Goal: Information Seeking & Learning: Learn about a topic

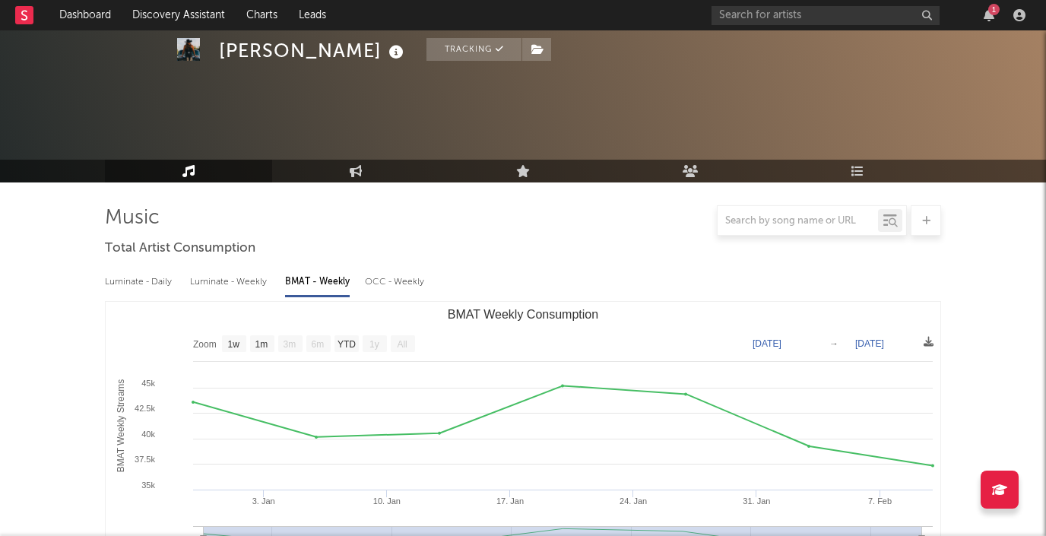
select select "1w"
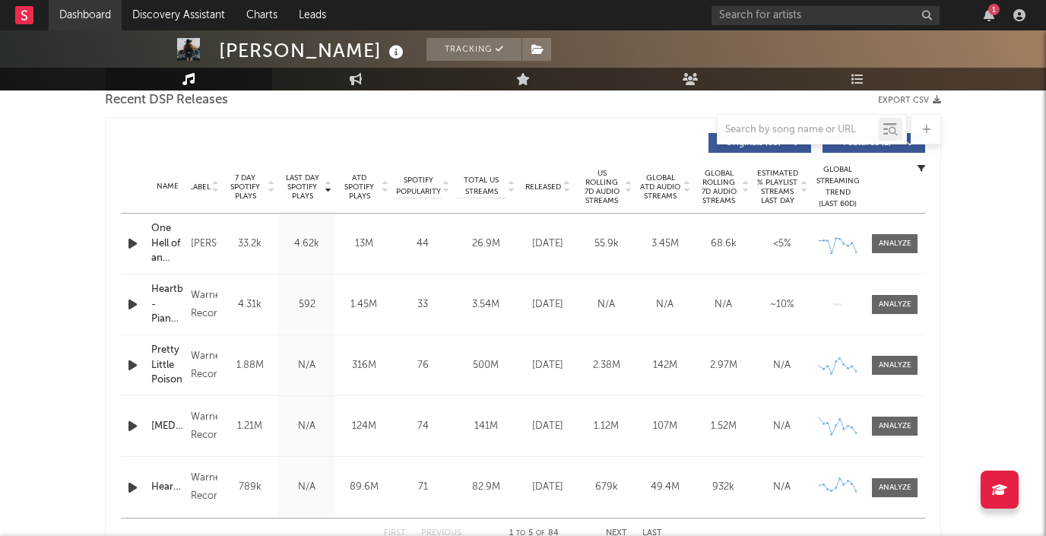
click at [91, 12] on link "Dashboard" at bounding box center [85, 15] width 73 height 30
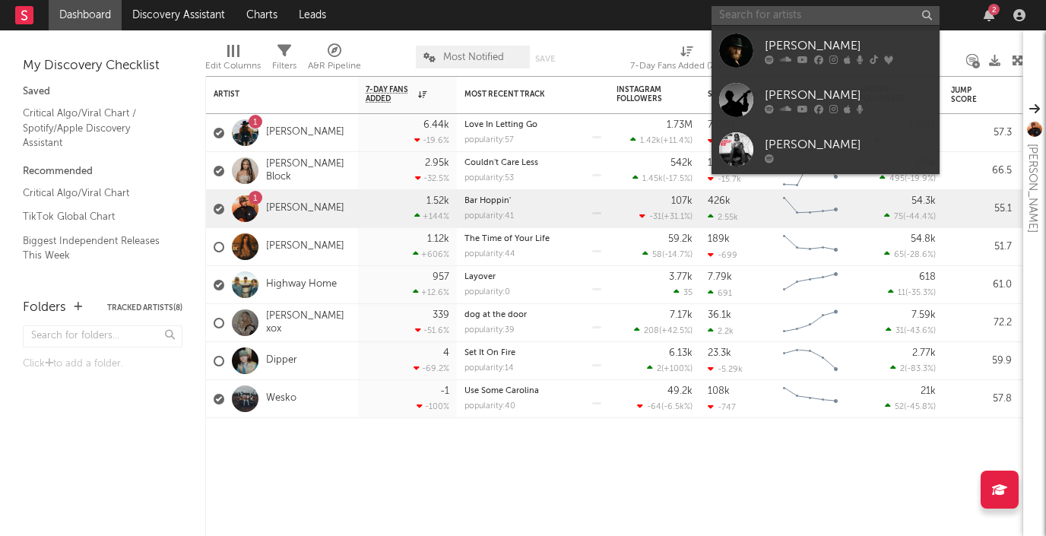
click at [765, 9] on input "text" at bounding box center [826, 15] width 228 height 19
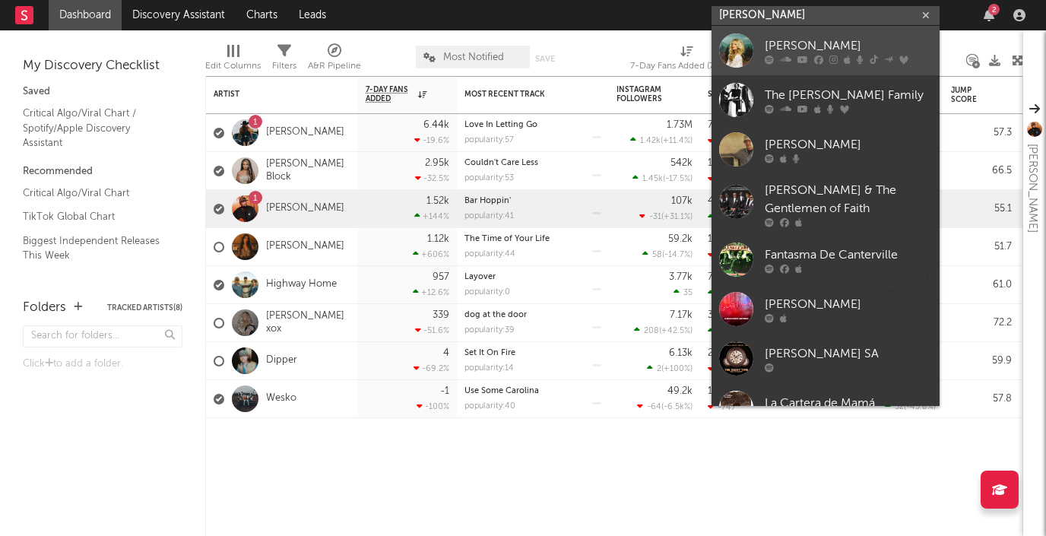
type input "[PERSON_NAME]"
click at [795, 43] on div "[PERSON_NAME]" at bounding box center [848, 46] width 167 height 18
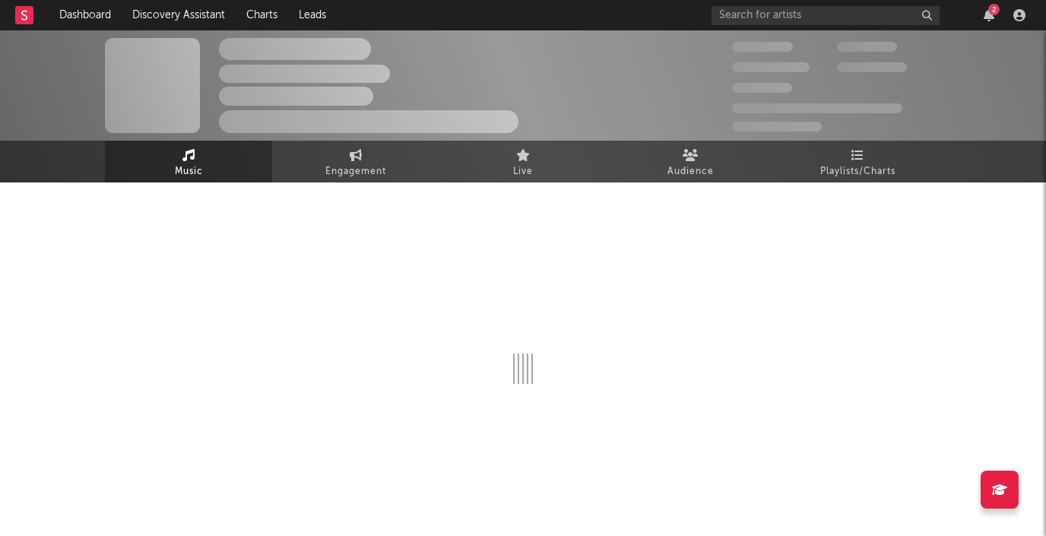
select select "6m"
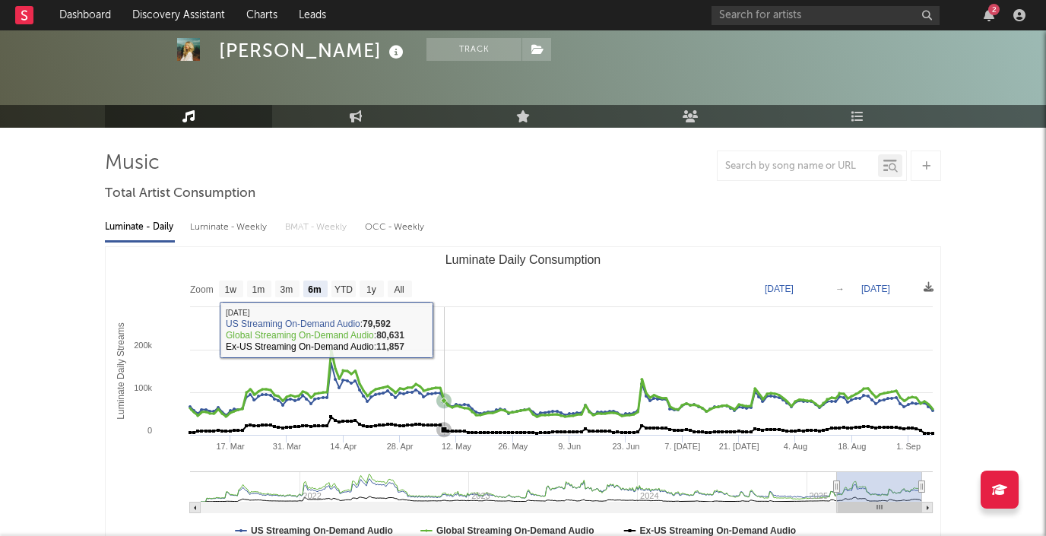
scroll to position [56, 0]
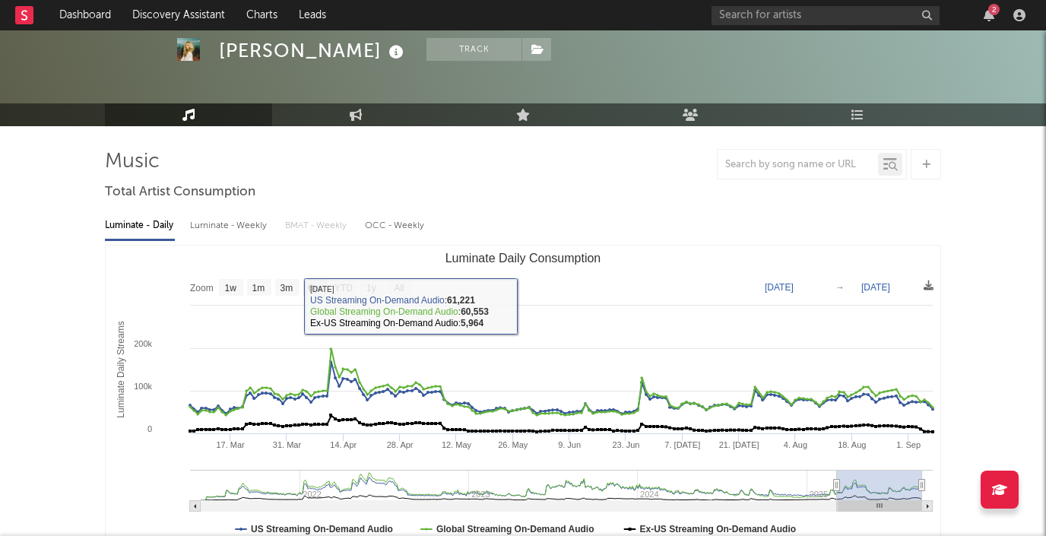
click at [246, 220] on div "Luminate - Weekly" at bounding box center [230, 226] width 80 height 26
select select "6m"
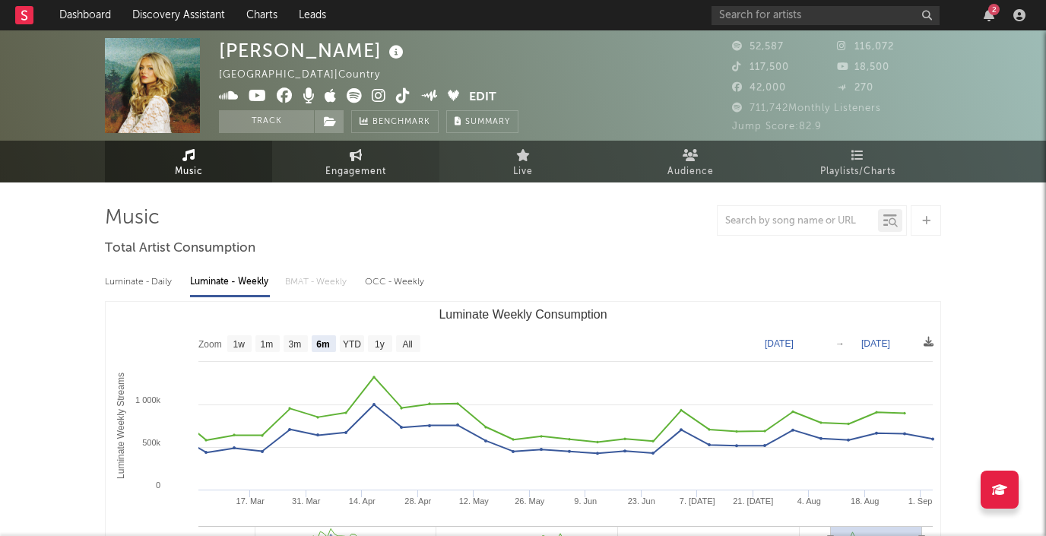
scroll to position [0, 0]
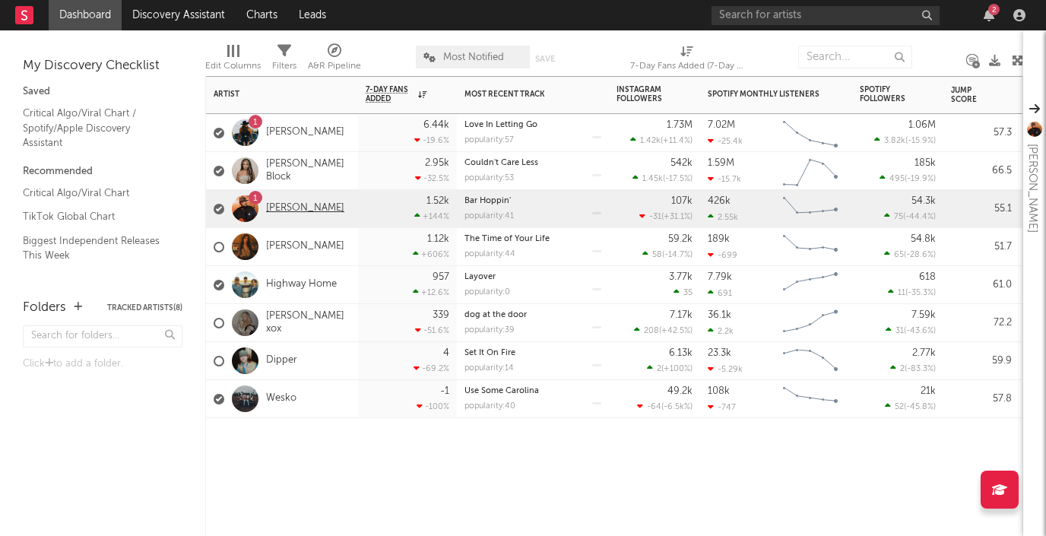
click at [287, 203] on link "[PERSON_NAME]" at bounding box center [305, 208] width 78 height 13
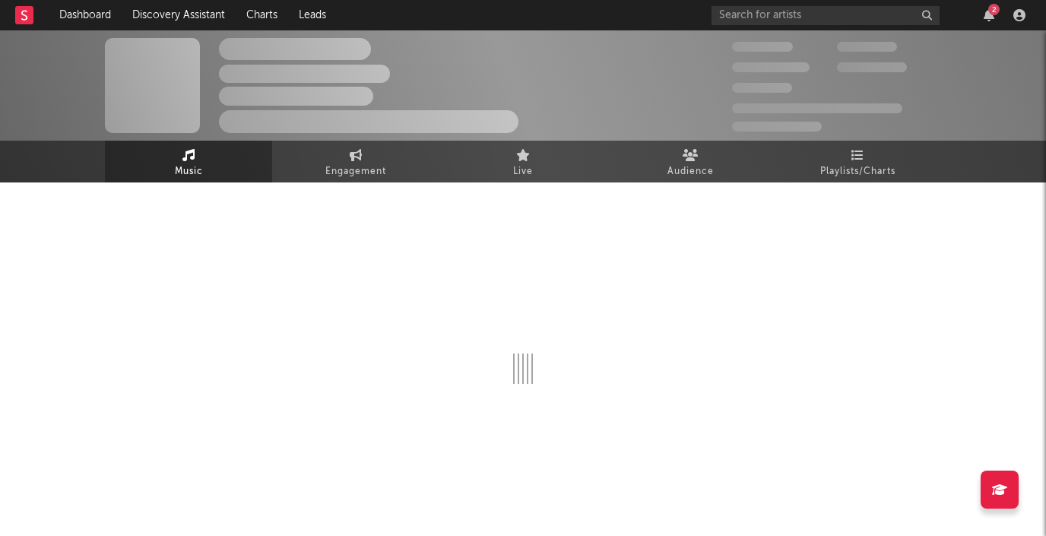
select select "6m"
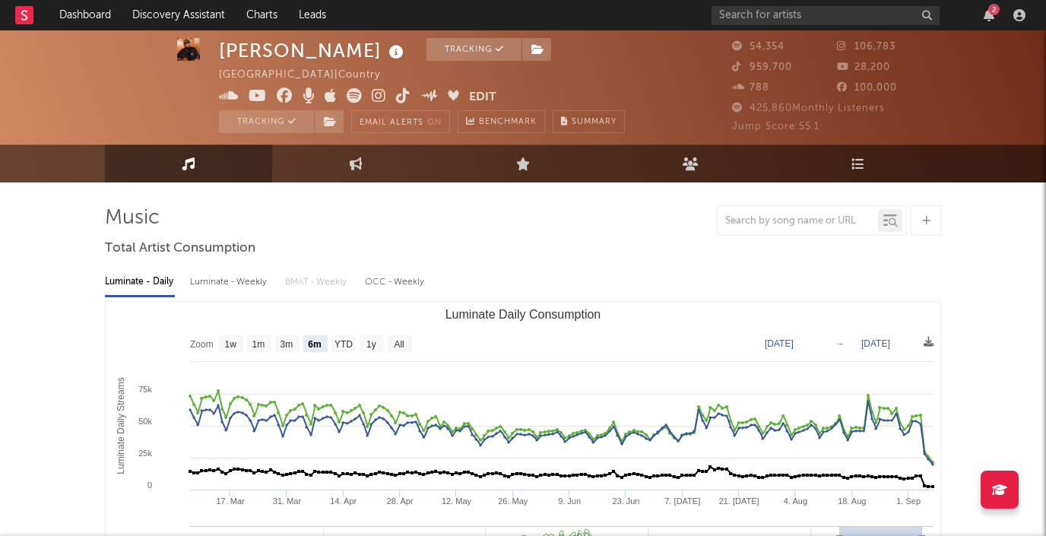
scroll to position [50, 0]
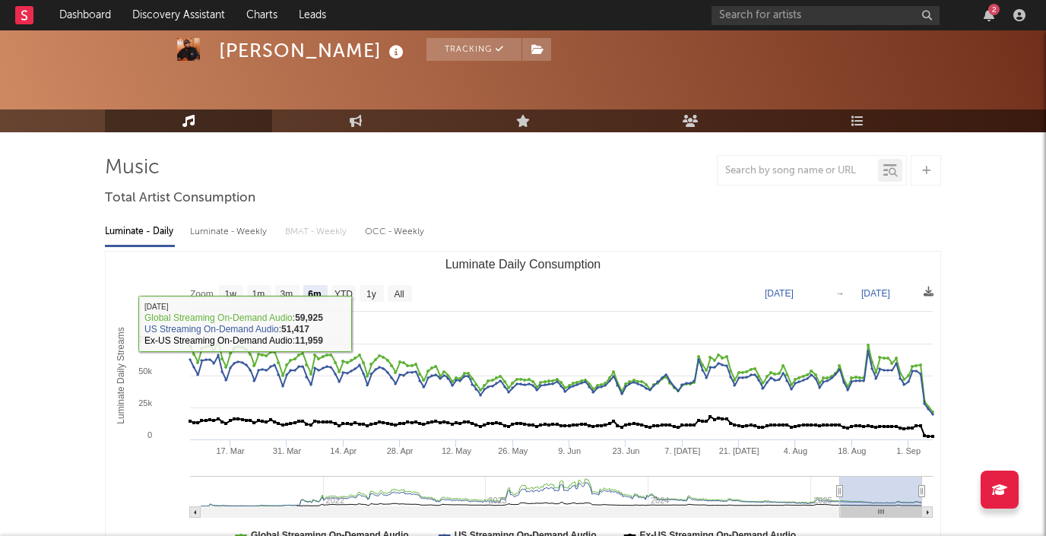
click at [253, 227] on div "Luminate - Weekly" at bounding box center [230, 232] width 80 height 26
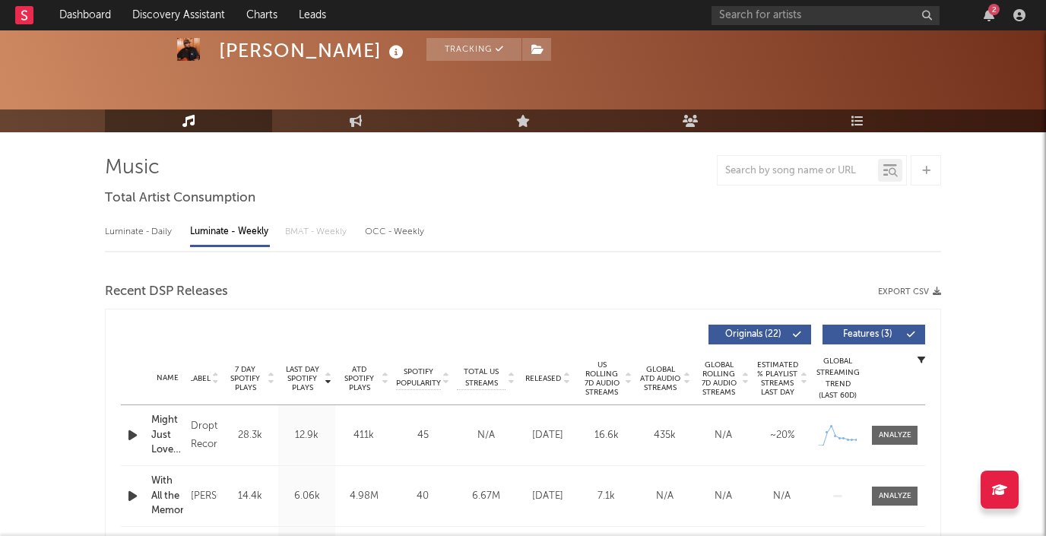
select select "6m"
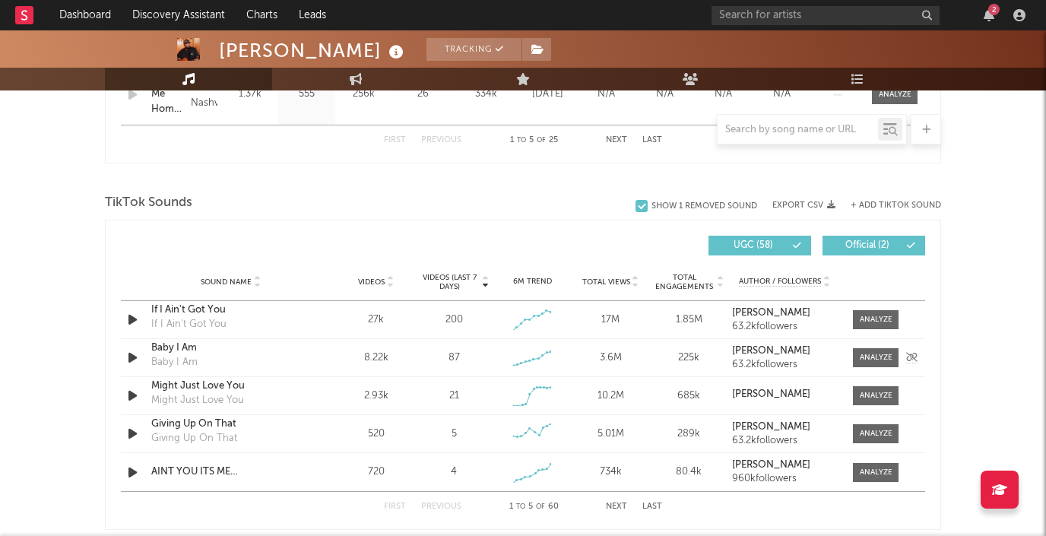
scroll to position [952, 0]
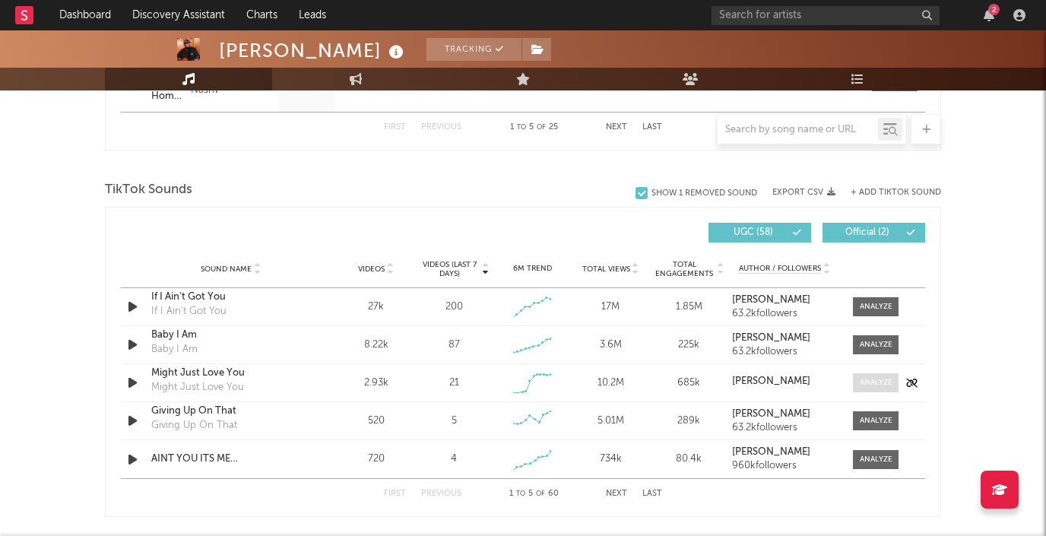
click at [866, 380] on div at bounding box center [876, 382] width 33 height 11
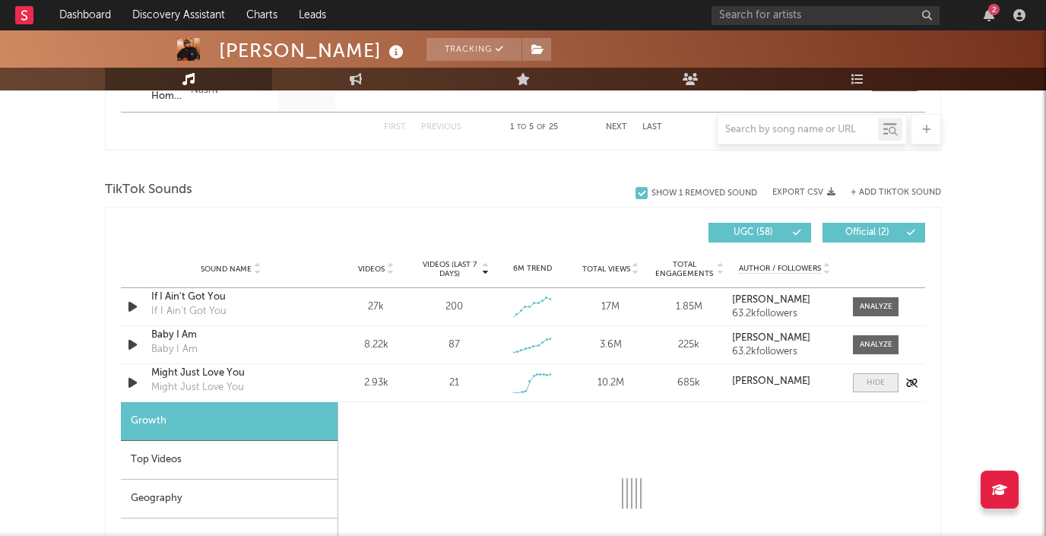
select select "1w"
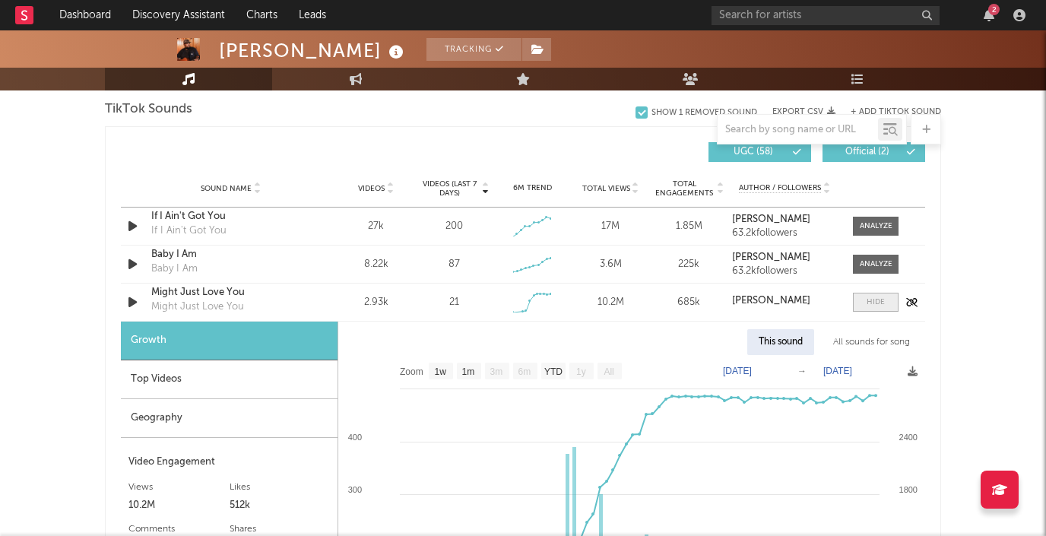
scroll to position [1085, 0]
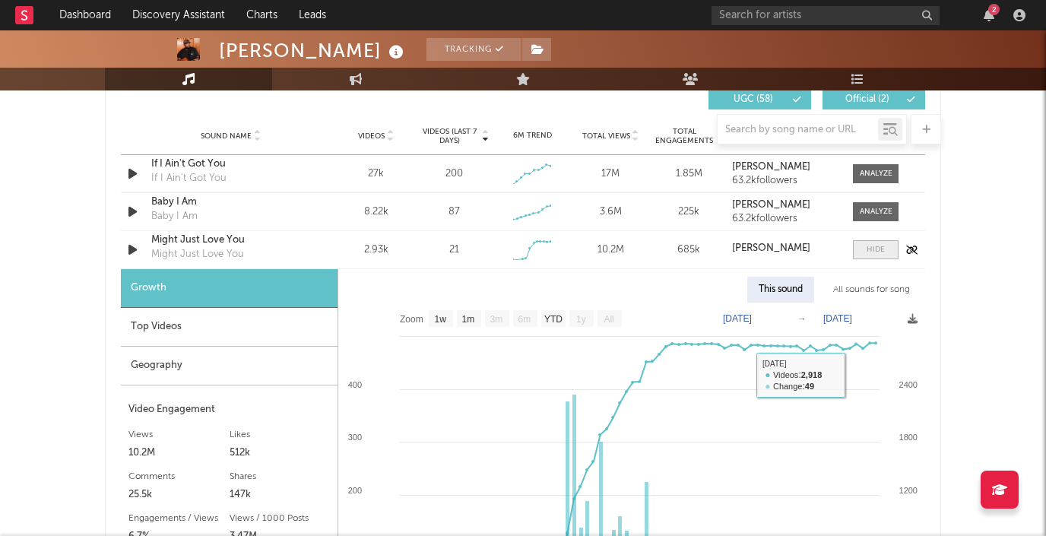
click at [884, 252] on div at bounding box center [876, 249] width 18 height 11
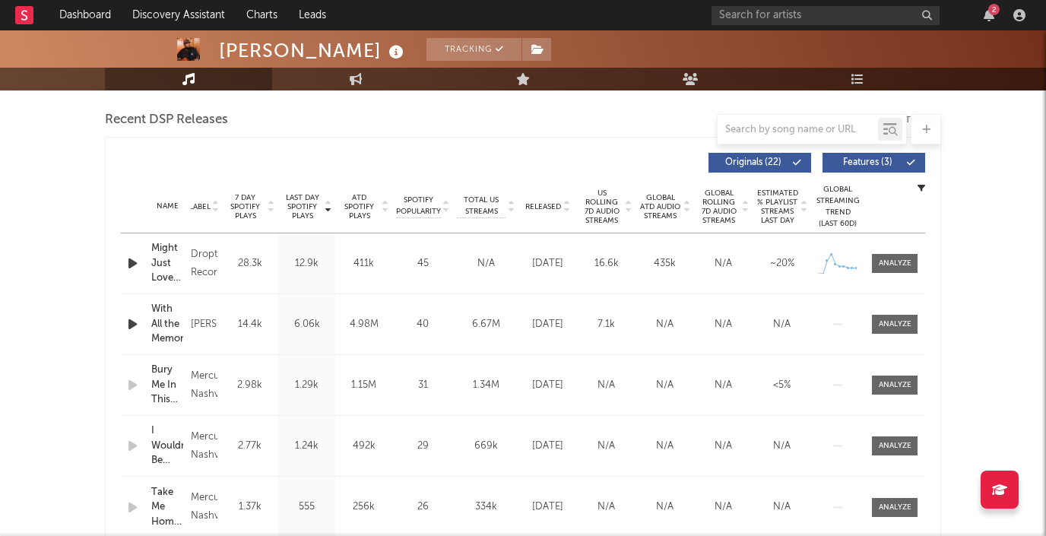
scroll to position [508, 0]
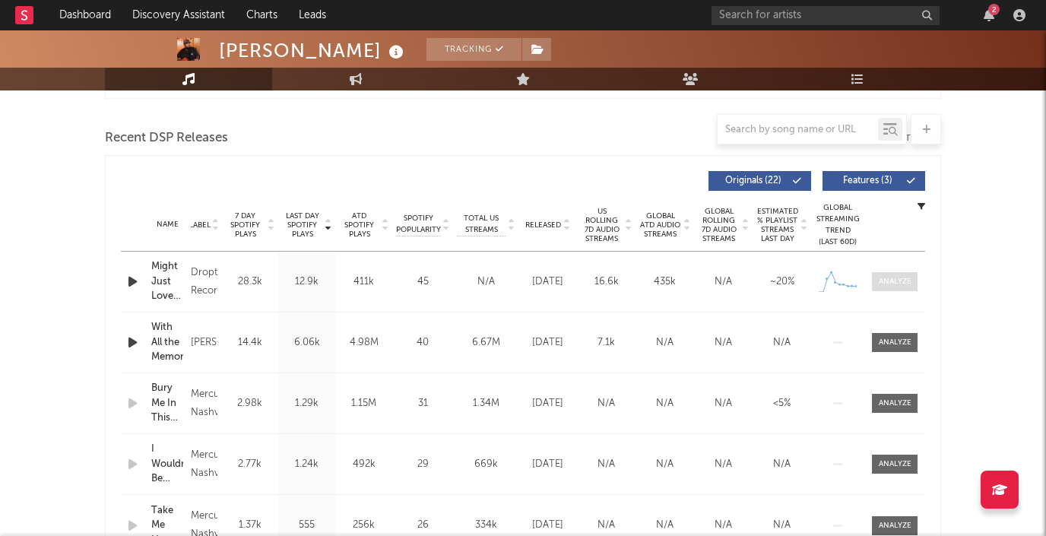
click at [904, 285] on div at bounding box center [895, 281] width 33 height 11
select select "1w"
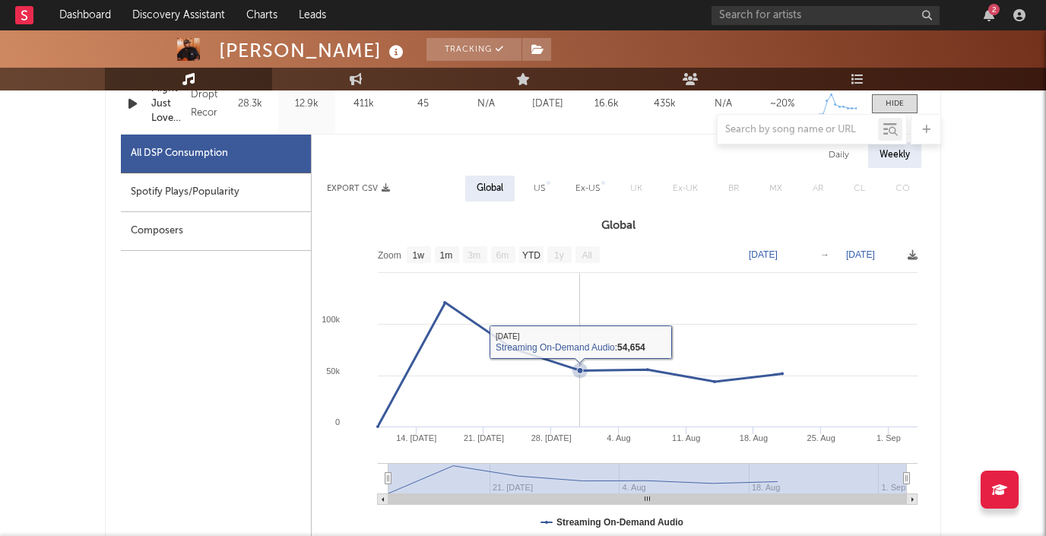
scroll to position [677, 0]
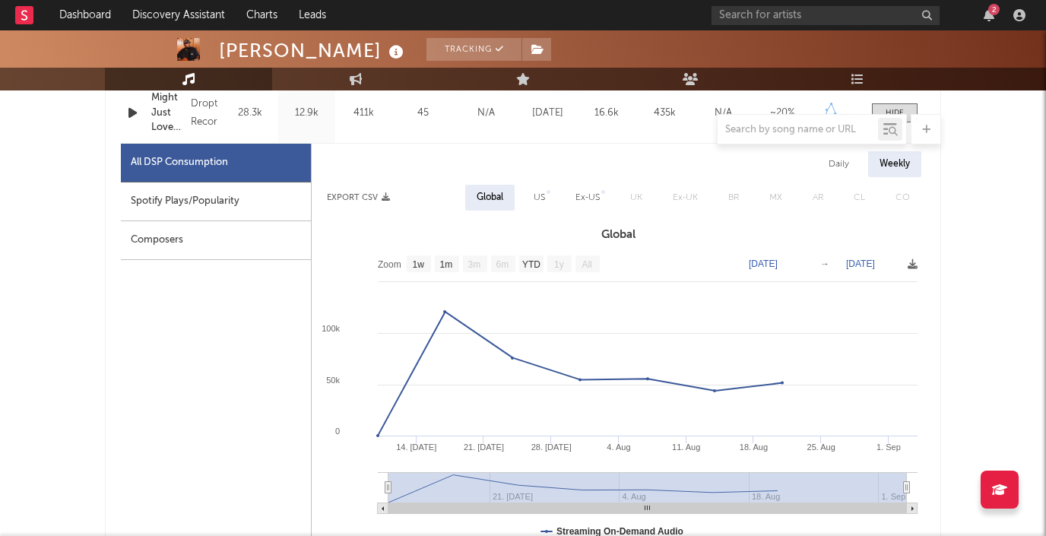
click at [840, 162] on div "Daily" at bounding box center [839, 164] width 43 height 26
select select "1w"
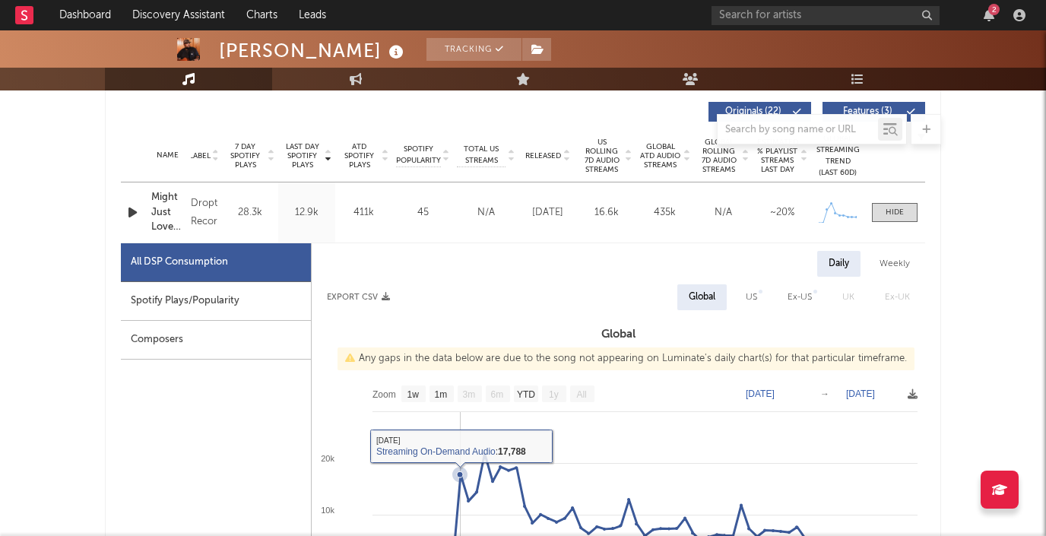
scroll to position [569, 0]
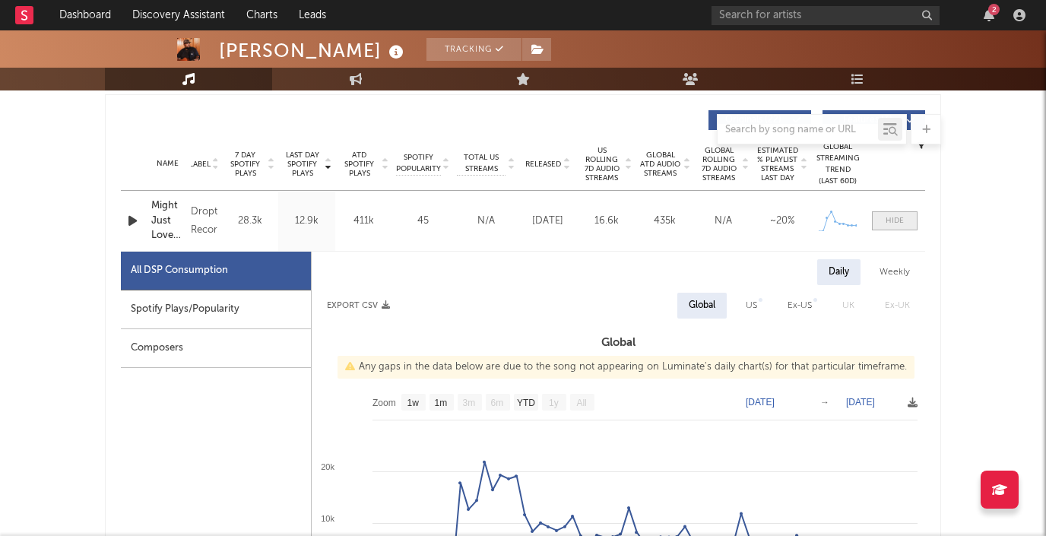
click at [894, 224] on div at bounding box center [895, 220] width 18 height 11
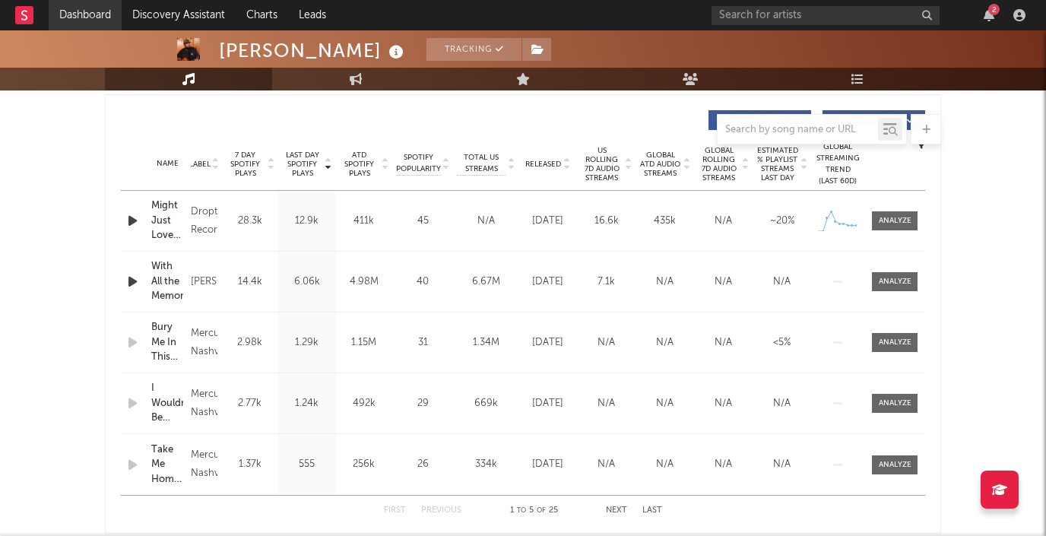
click at [91, 17] on link "Dashboard" at bounding box center [85, 15] width 73 height 30
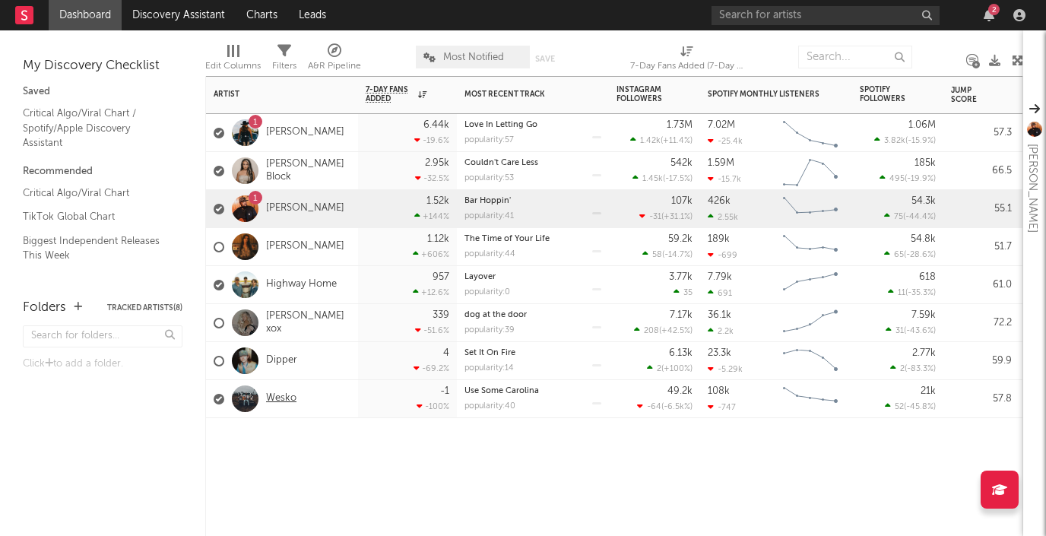
click at [276, 399] on link "Wesko" at bounding box center [281, 398] width 30 height 13
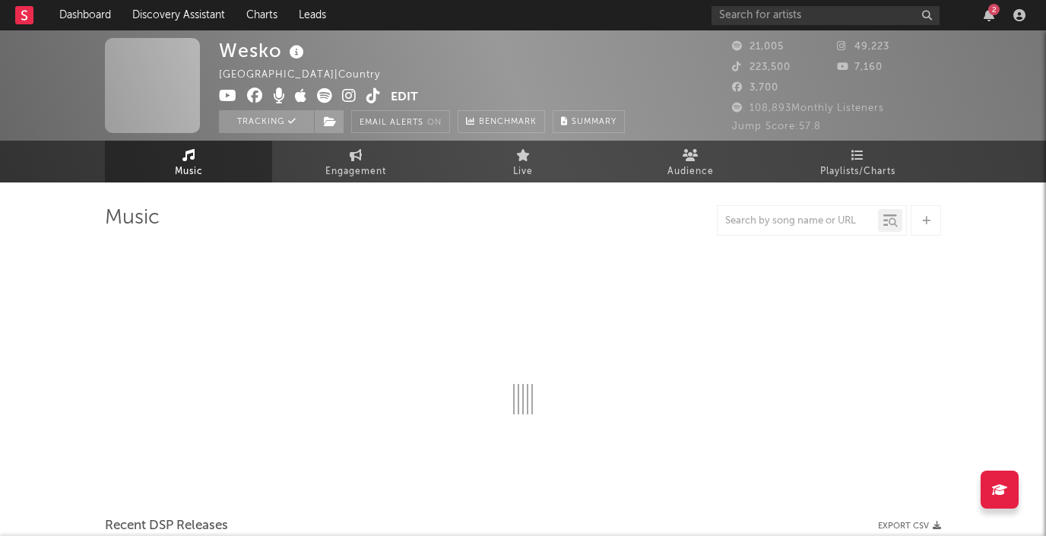
select select "6m"
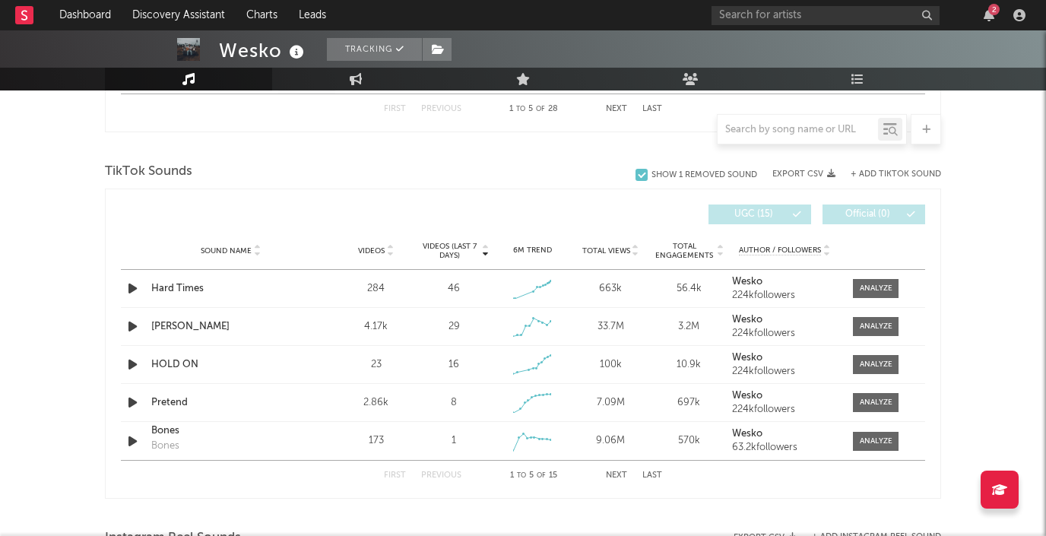
scroll to position [977, 0]
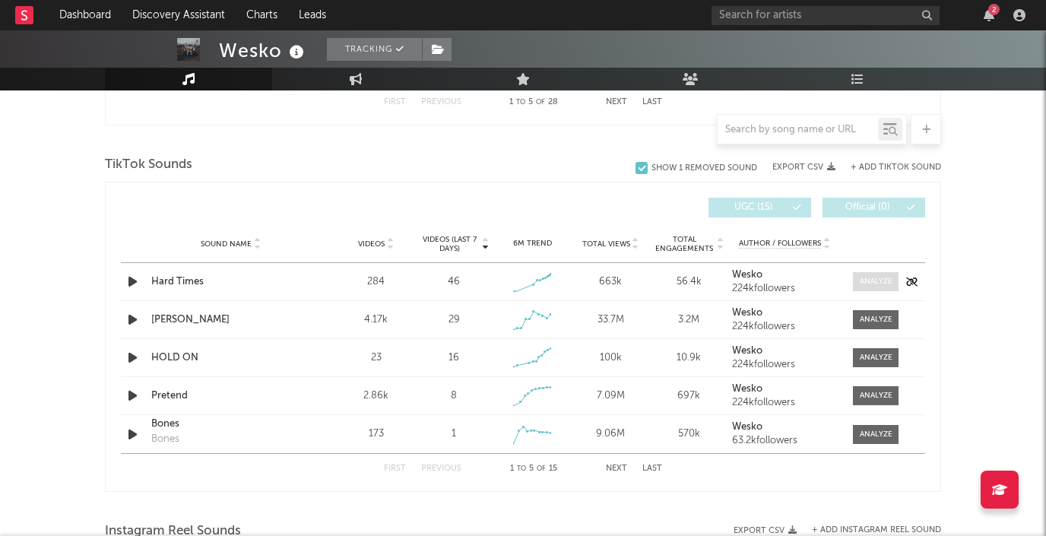
click at [881, 276] on div at bounding box center [876, 281] width 33 height 11
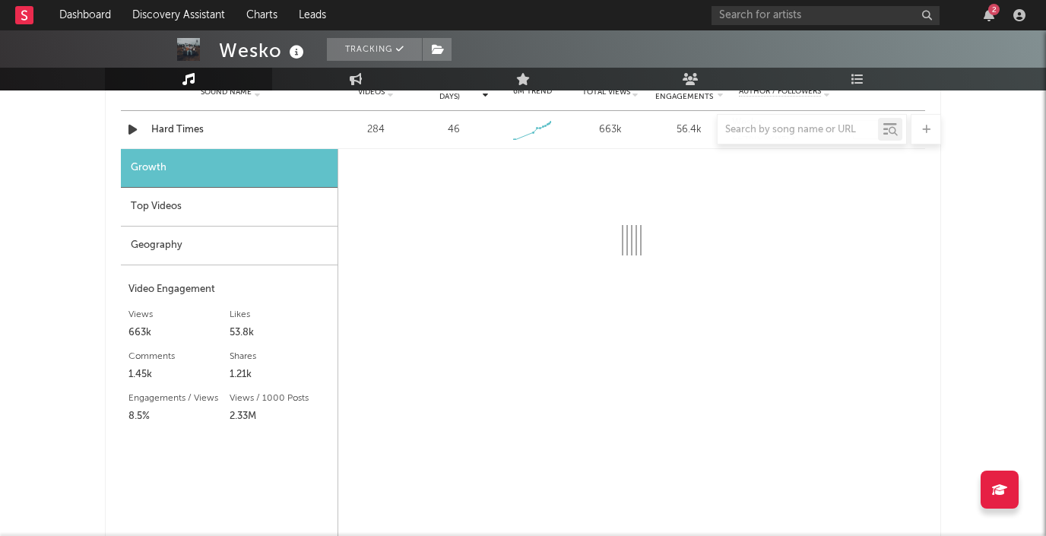
scroll to position [1169, 0]
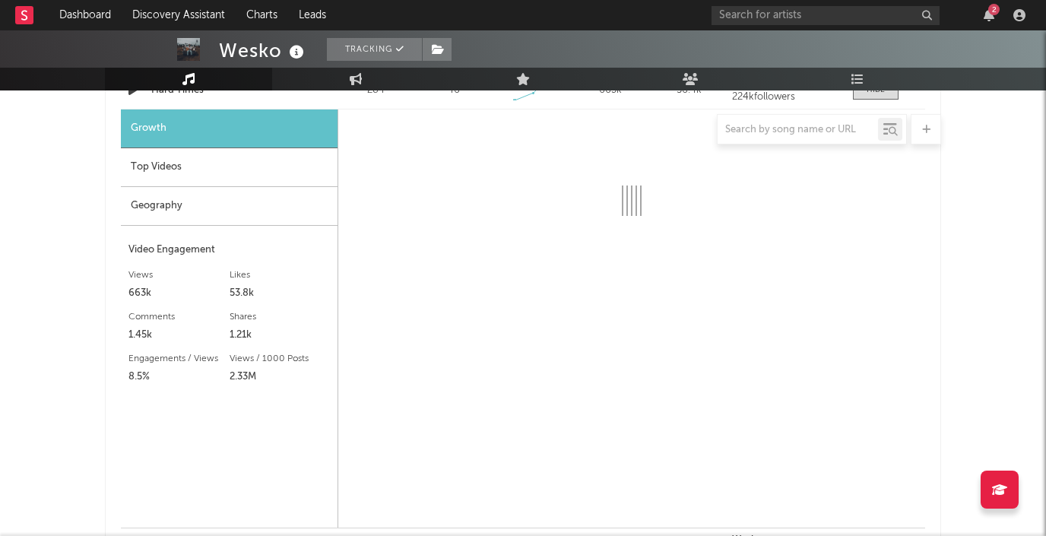
select select "1w"
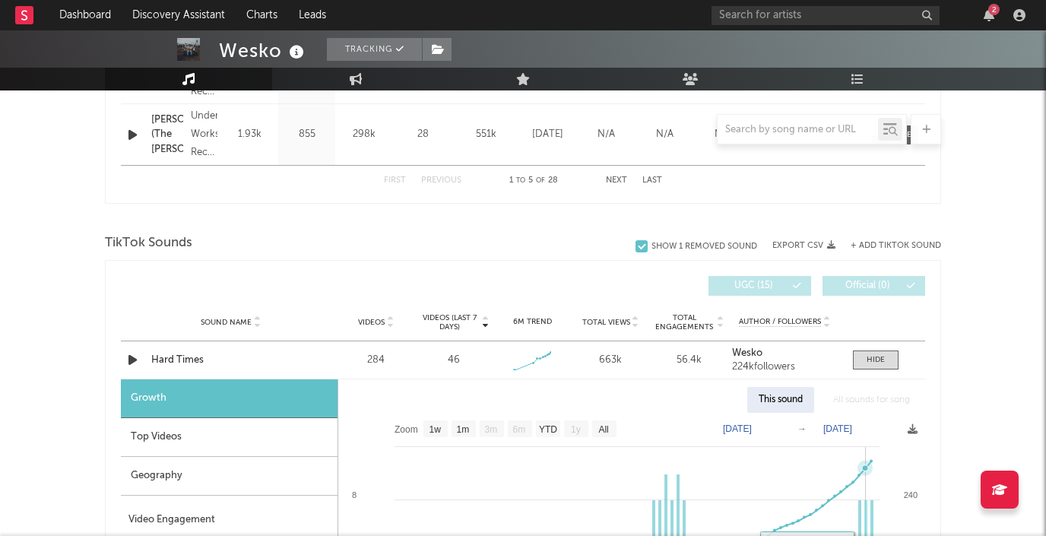
scroll to position [903, 0]
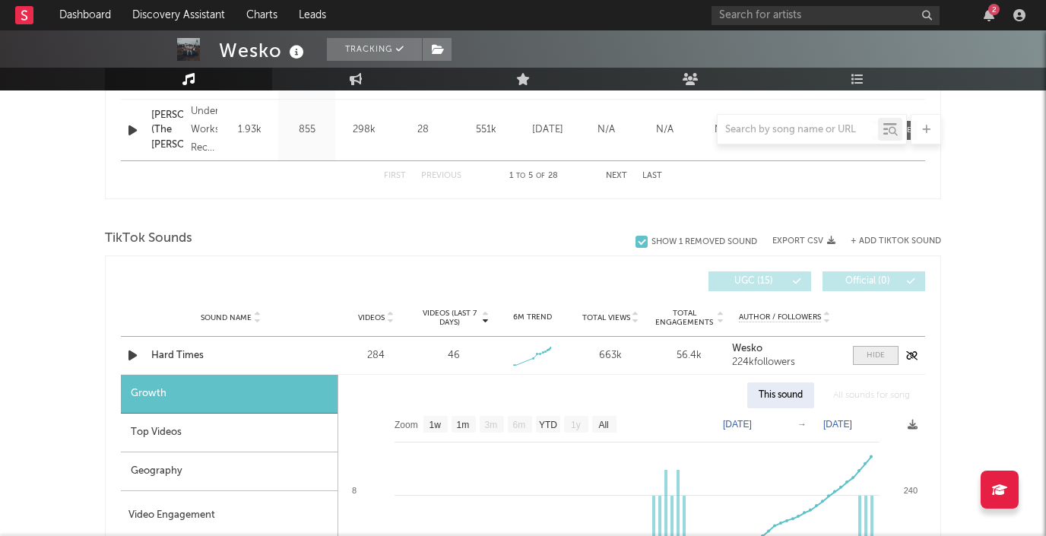
click at [875, 359] on div at bounding box center [876, 355] width 18 height 11
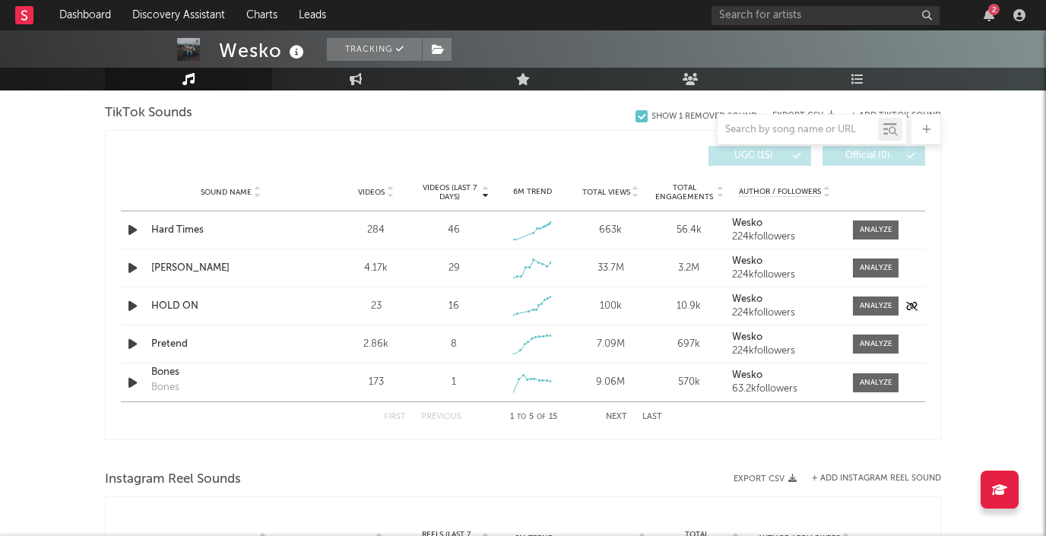
scroll to position [1030, 0]
click at [877, 306] on div at bounding box center [876, 305] width 33 height 11
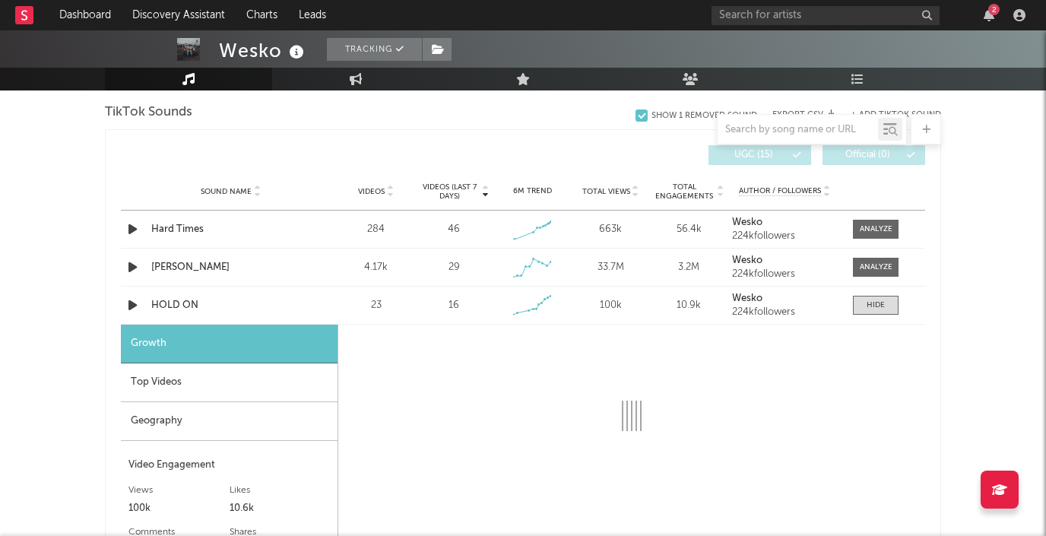
select select "1w"
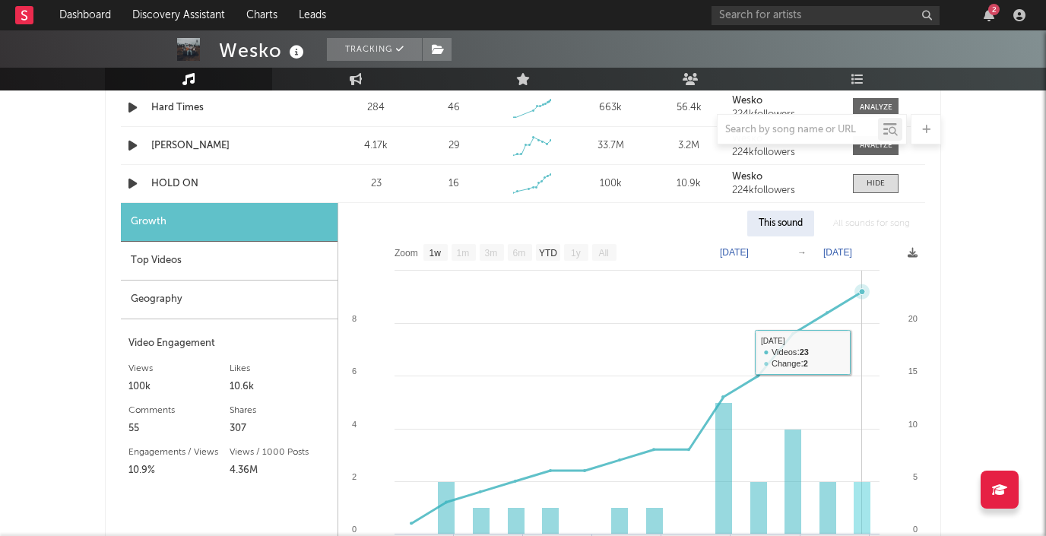
scroll to position [1132, 0]
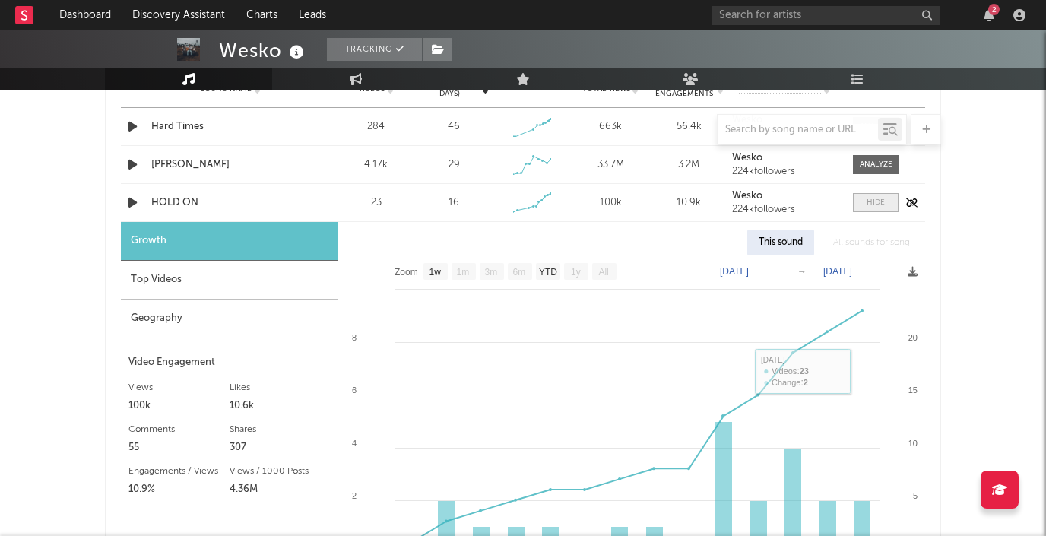
click at [875, 208] on div at bounding box center [876, 202] width 18 height 11
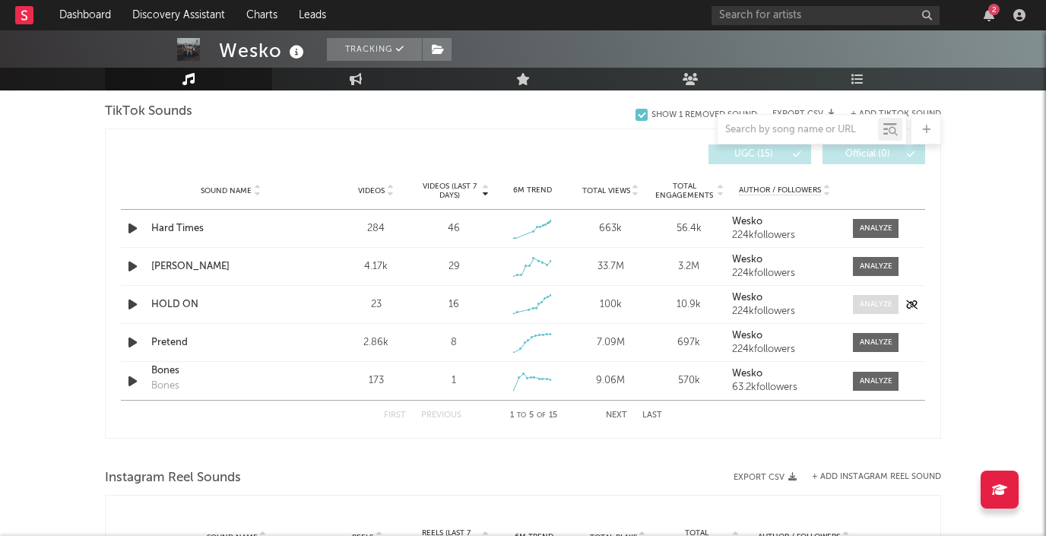
scroll to position [1026, 0]
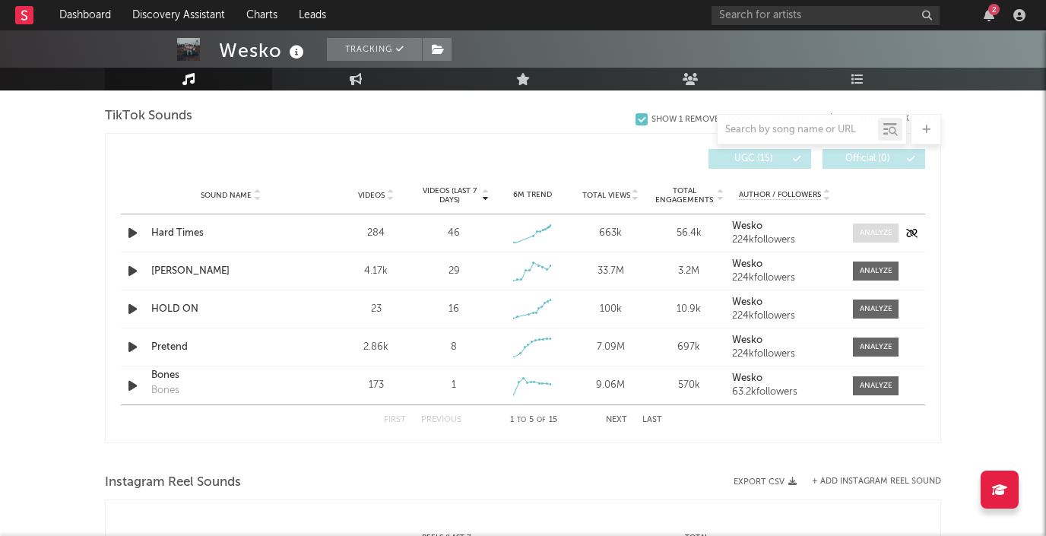
click at [873, 230] on div at bounding box center [876, 232] width 33 height 11
select select "1w"
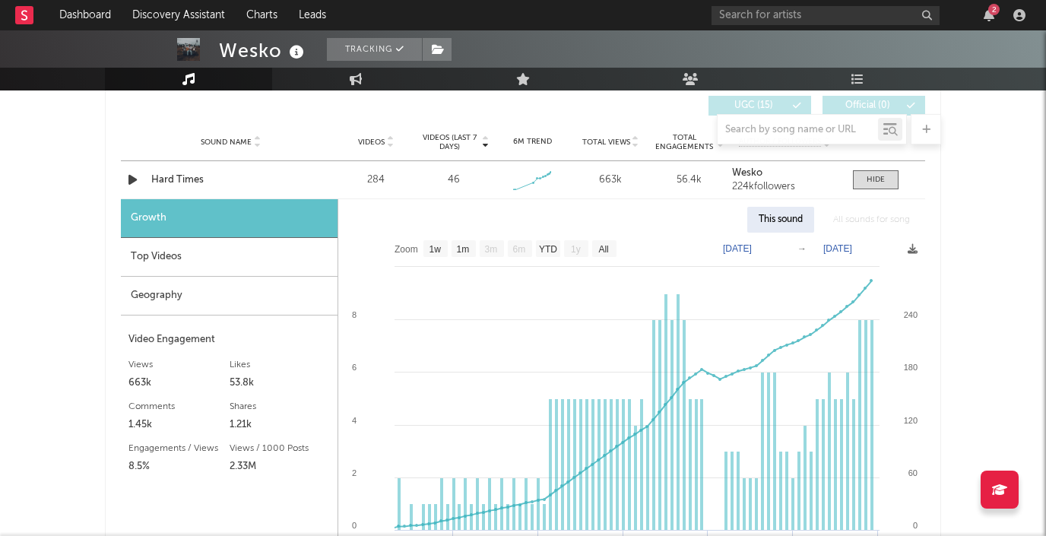
scroll to position [1054, 0]
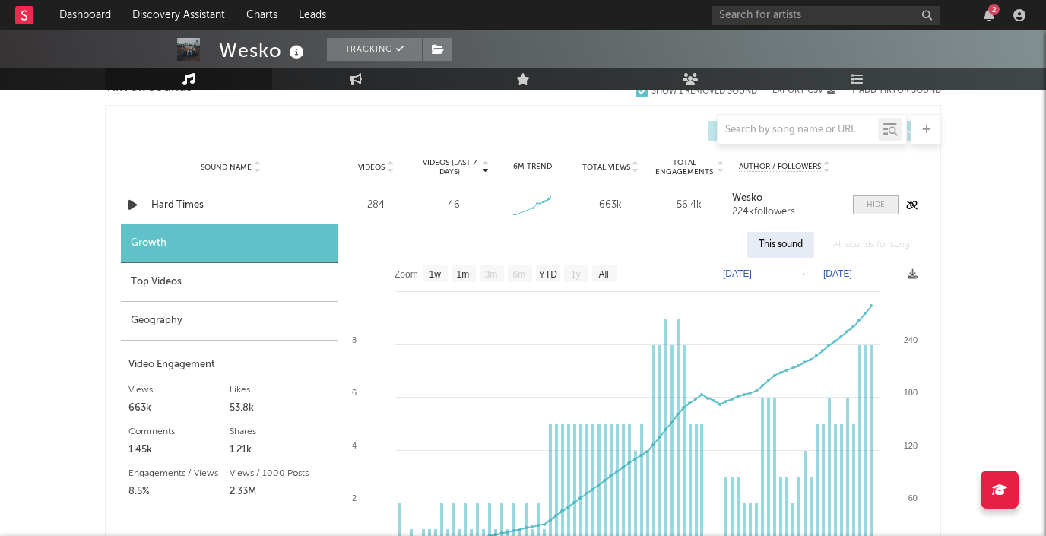
click at [881, 209] on div at bounding box center [876, 204] width 18 height 11
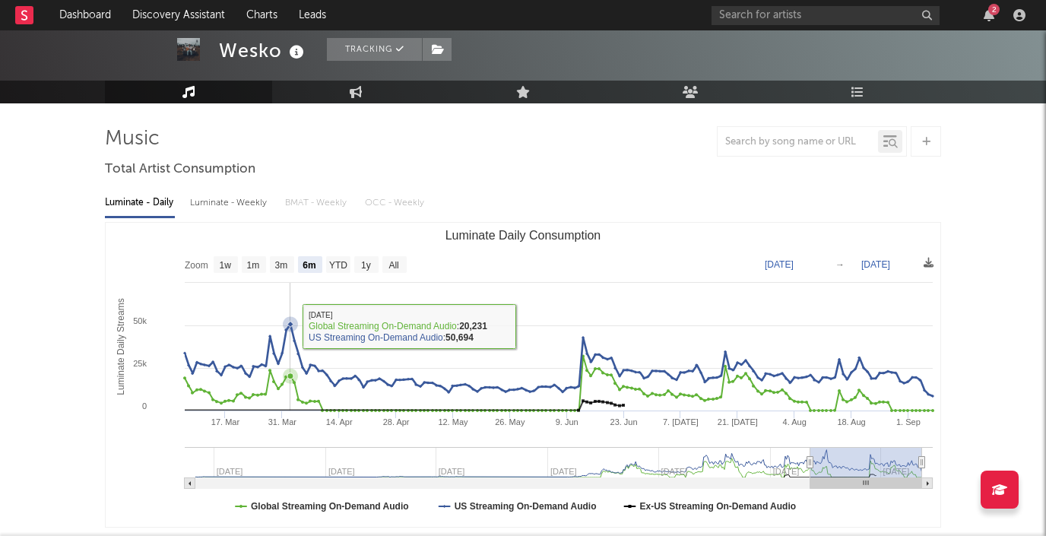
scroll to position [74, 0]
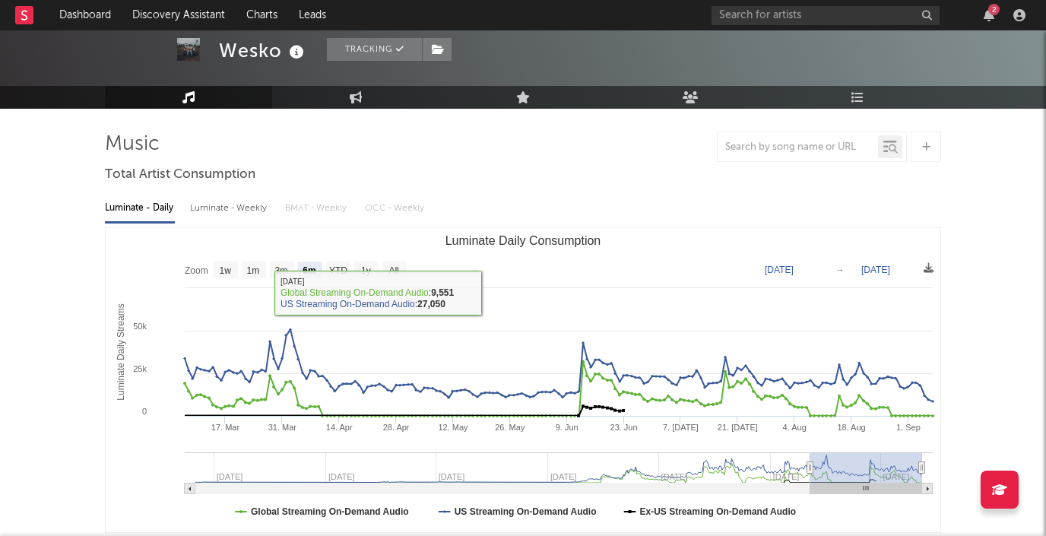
click at [229, 209] on div "Luminate - Weekly" at bounding box center [230, 208] width 80 height 26
select select "6m"
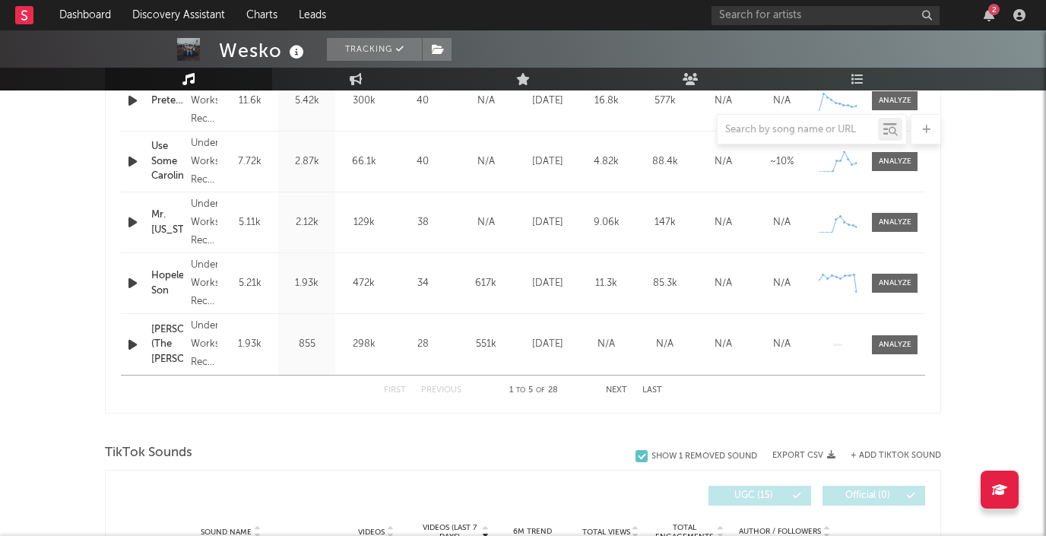
scroll to position [401, 0]
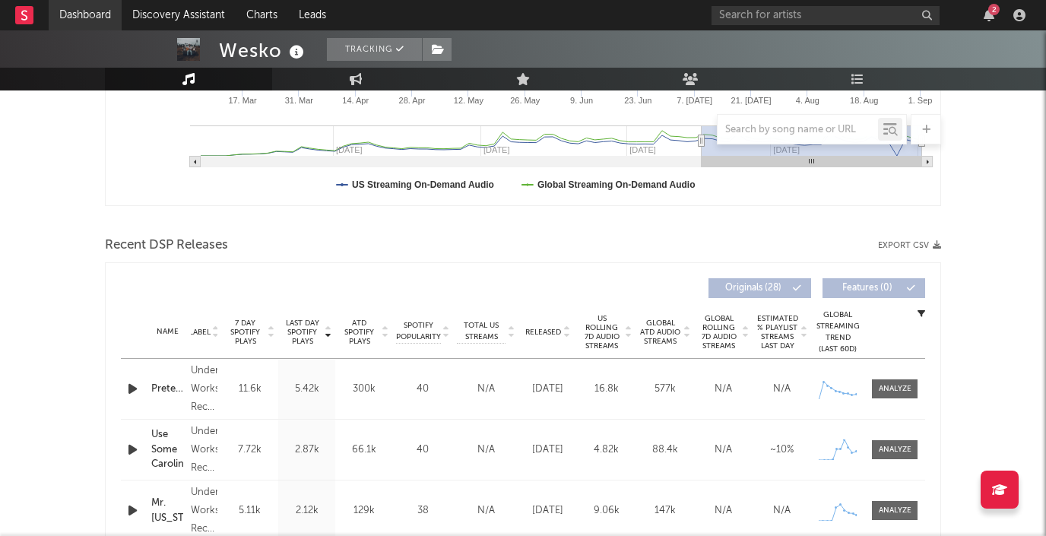
click at [97, 17] on link "Dashboard" at bounding box center [85, 15] width 73 height 30
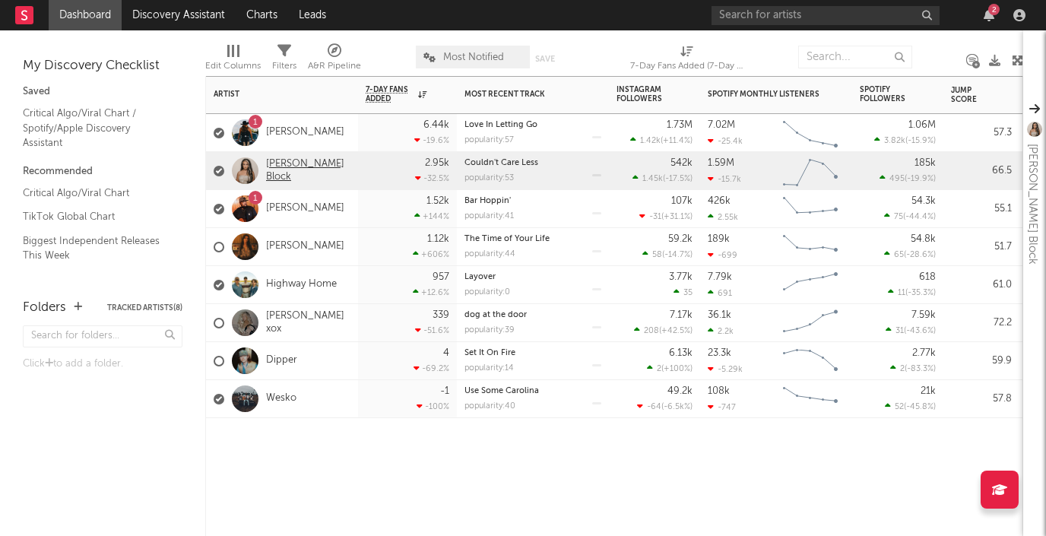
click at [304, 173] on link "[PERSON_NAME] Block" at bounding box center [308, 171] width 84 height 26
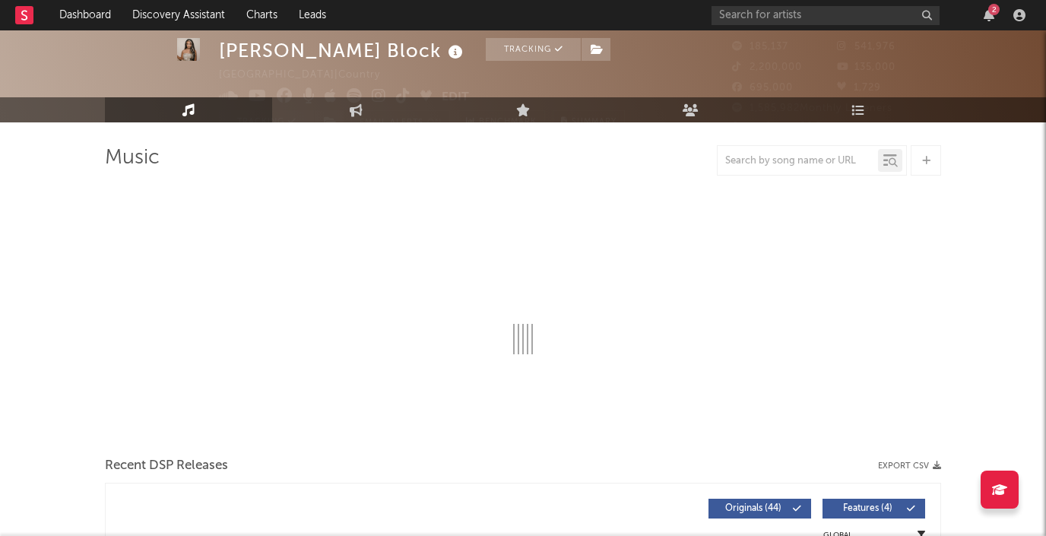
select select "6m"
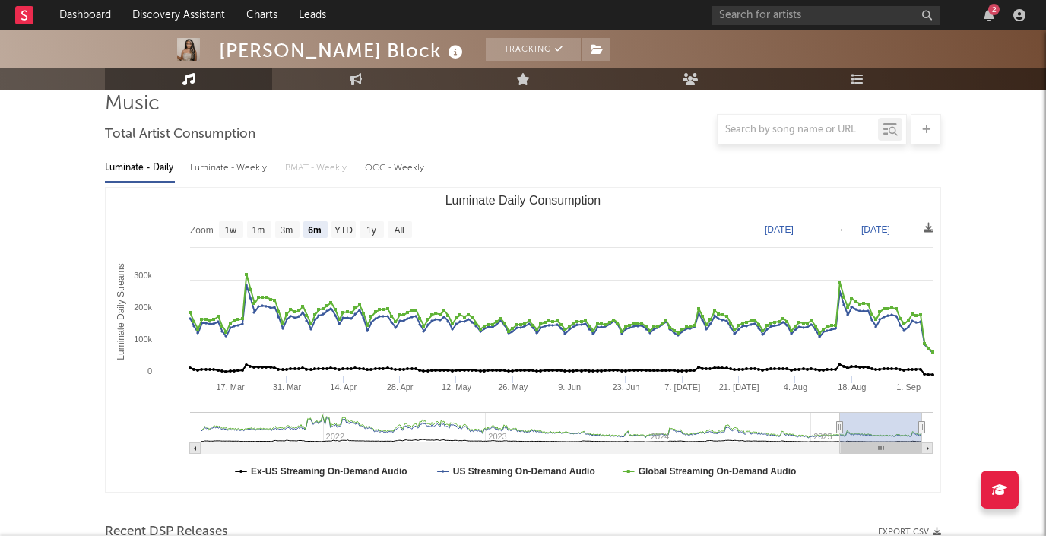
scroll to position [116, 0]
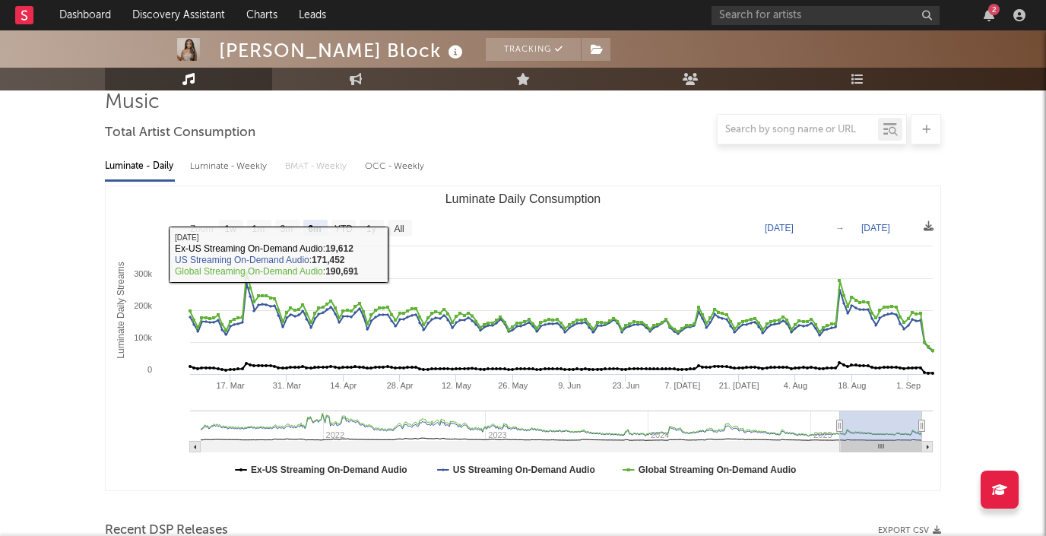
click at [243, 168] on div "Luminate - Weekly" at bounding box center [230, 167] width 80 height 26
select select "6m"
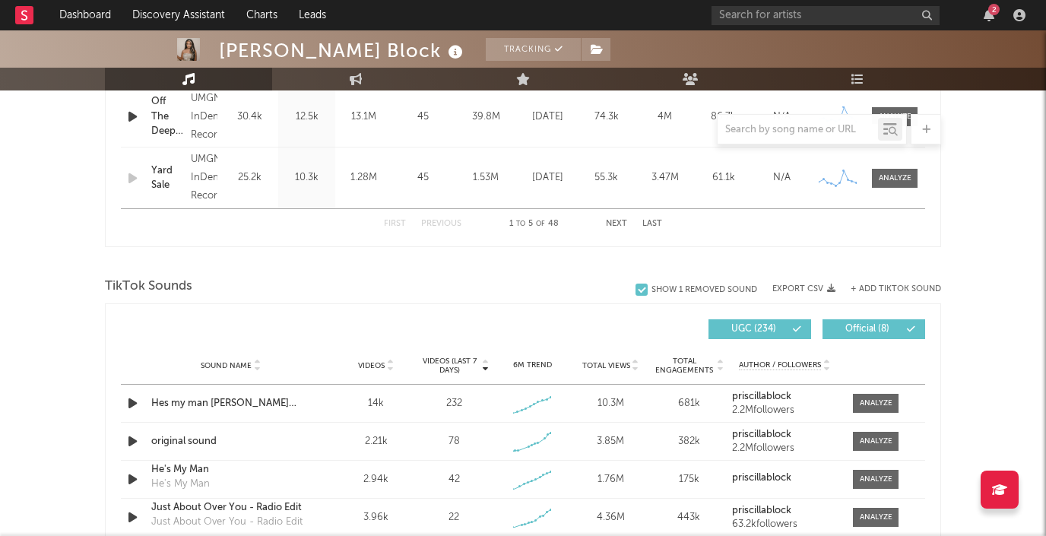
scroll to position [972, 0]
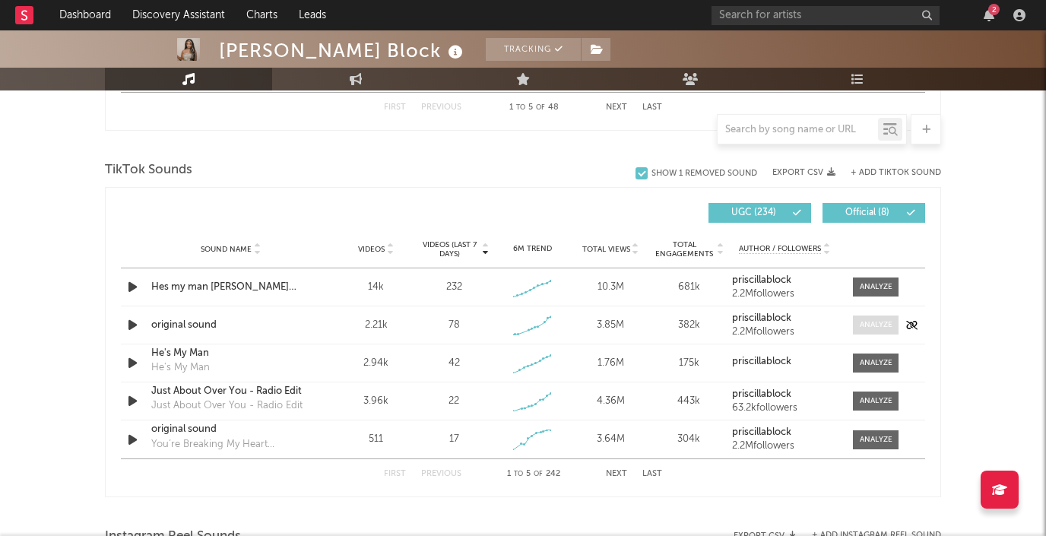
click at [871, 324] on div at bounding box center [876, 324] width 33 height 11
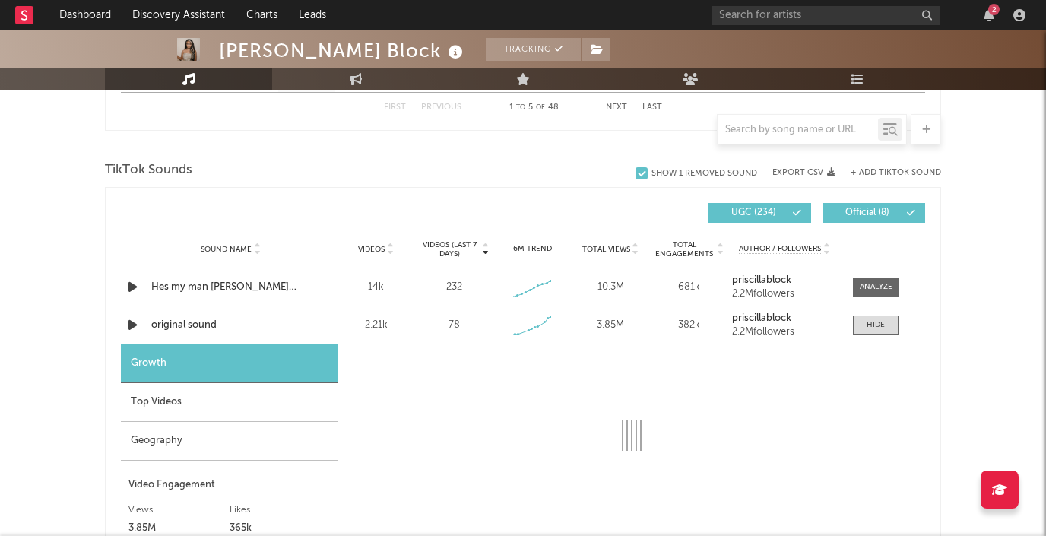
select select "1w"
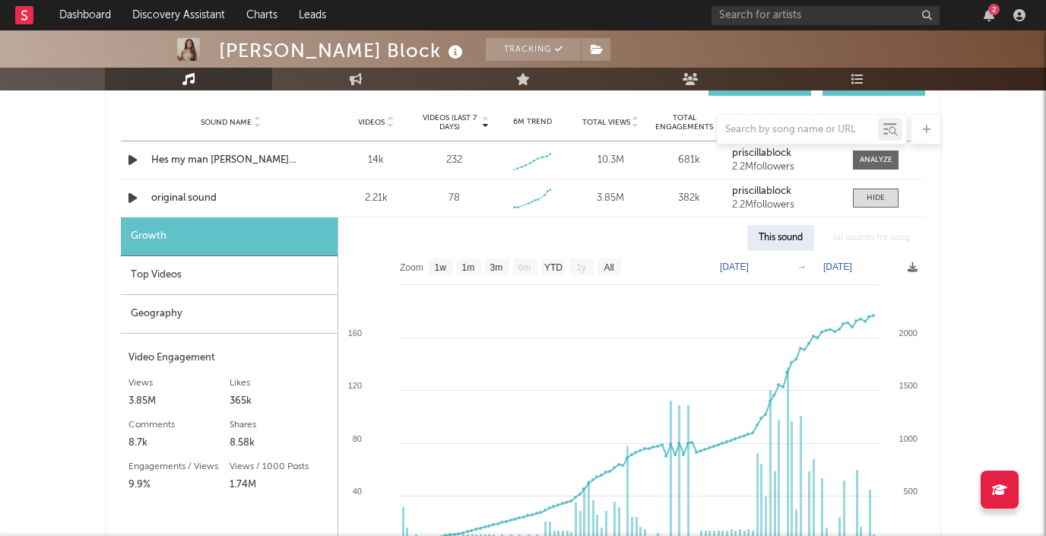
scroll to position [1087, 0]
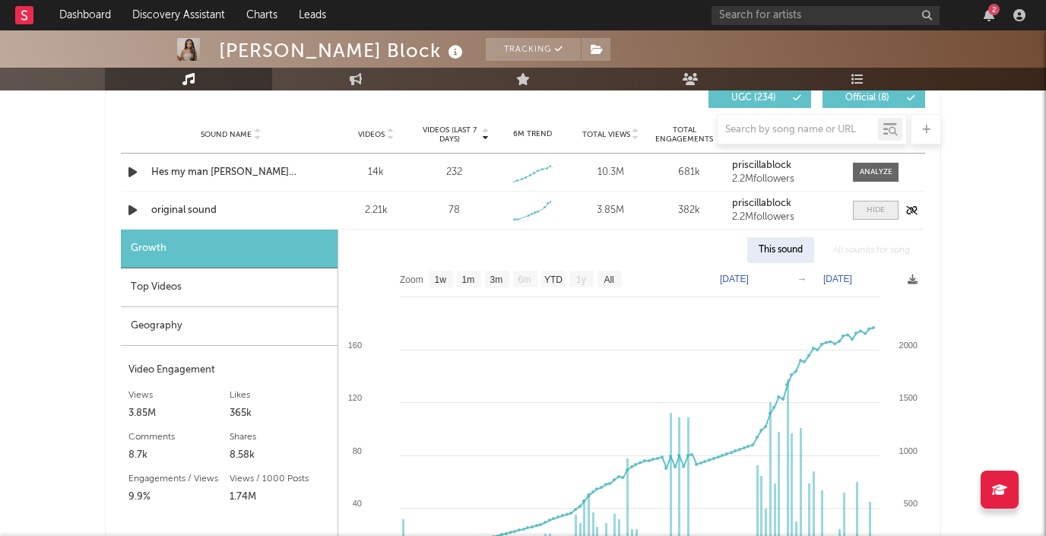
click at [876, 209] on div at bounding box center [876, 210] width 18 height 11
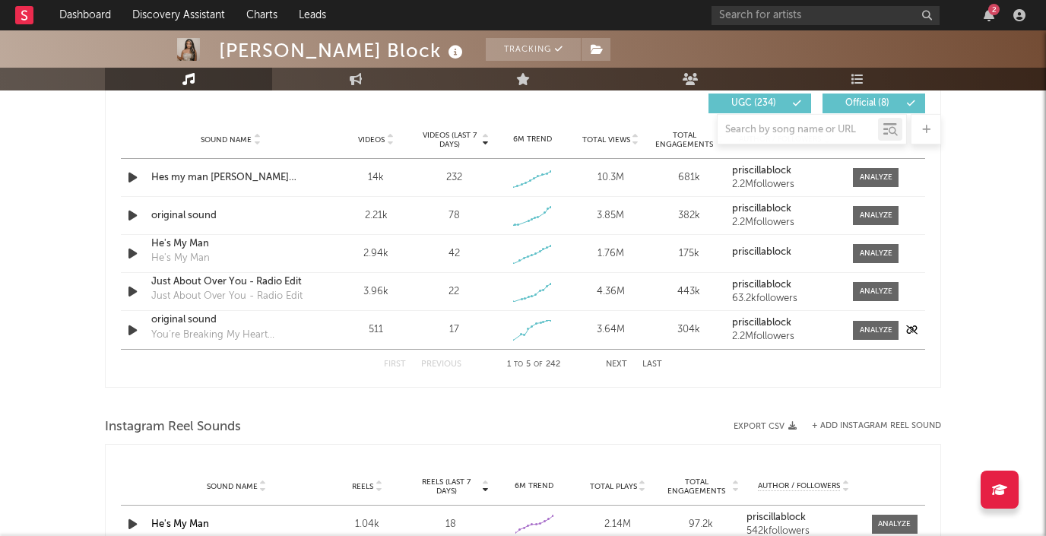
scroll to position [1076, 0]
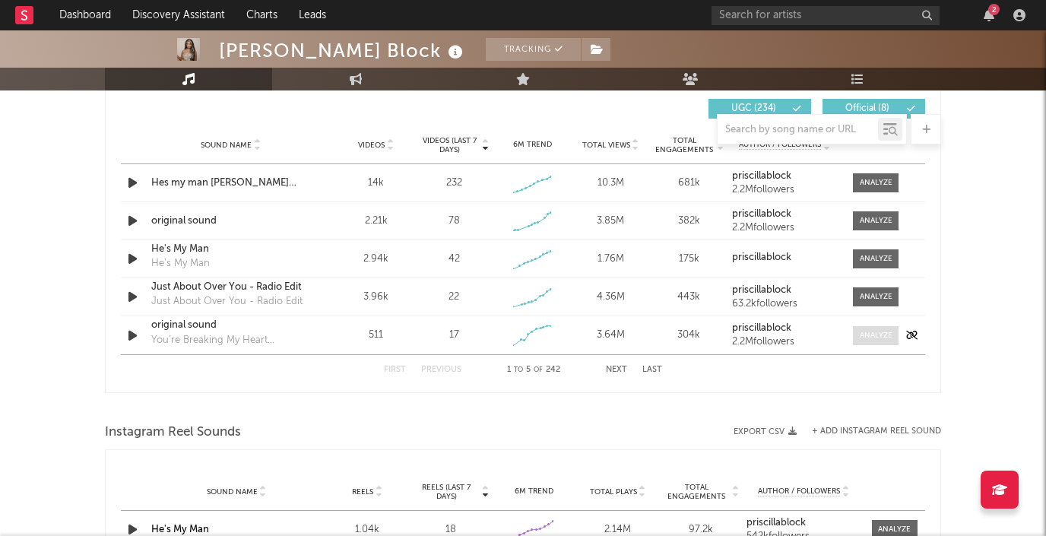
click at [867, 335] on div at bounding box center [876, 335] width 33 height 11
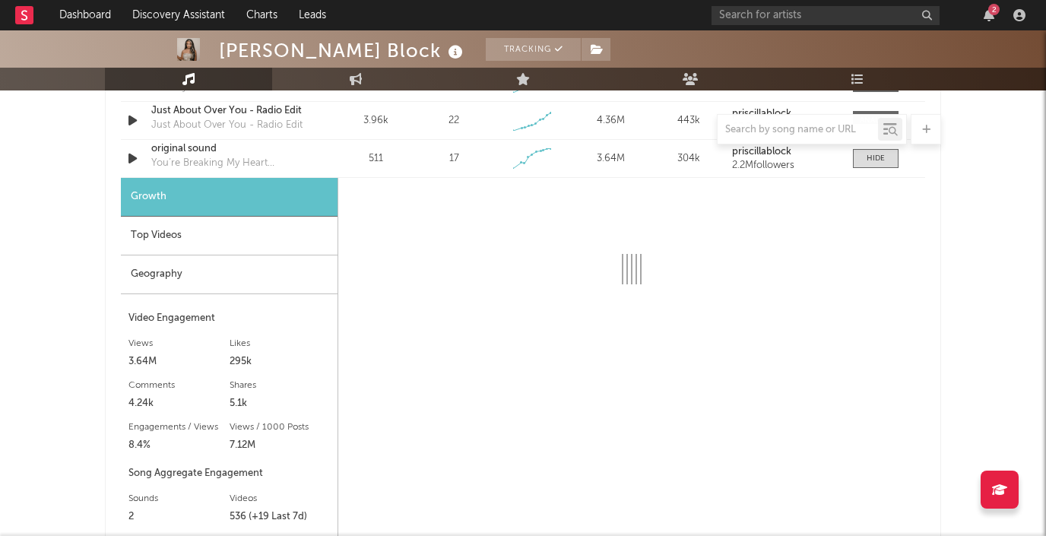
scroll to position [1286, 0]
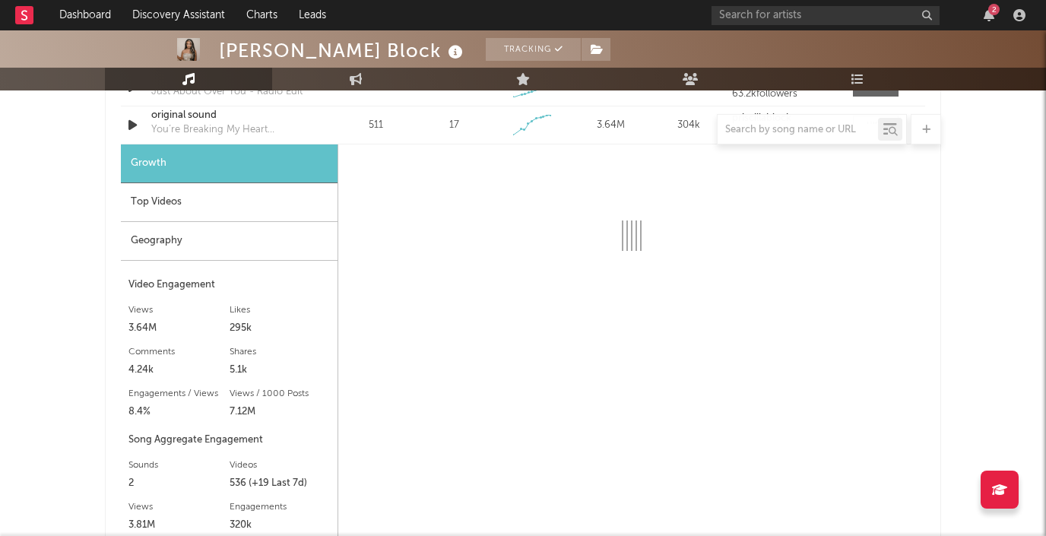
select select "1w"
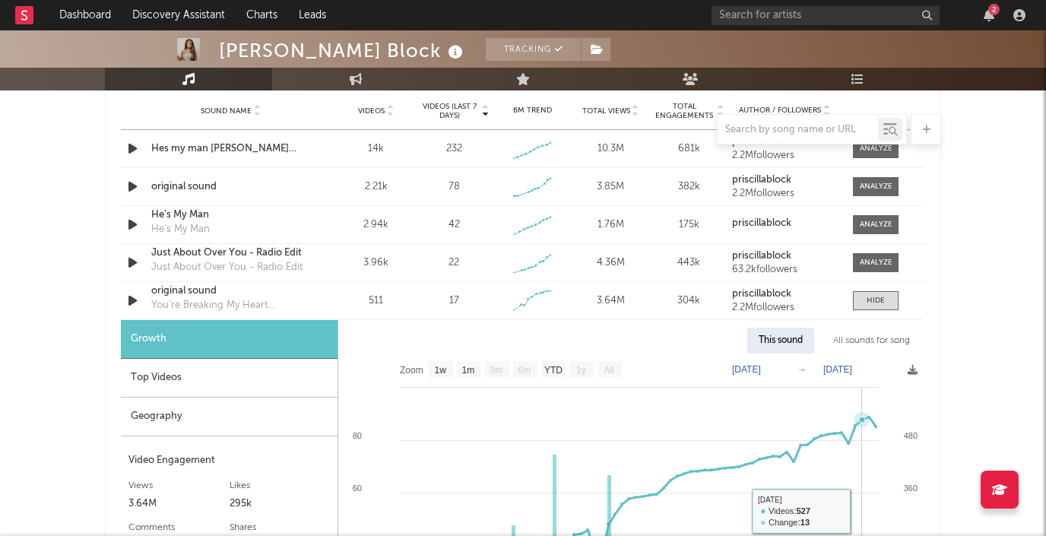
scroll to position [1101, 0]
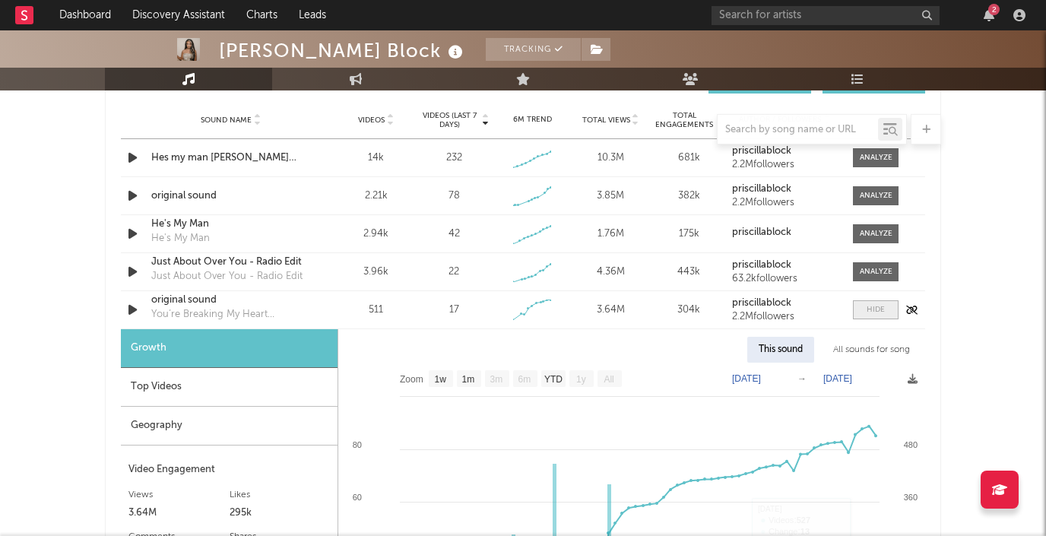
click at [883, 306] on div at bounding box center [876, 309] width 18 height 11
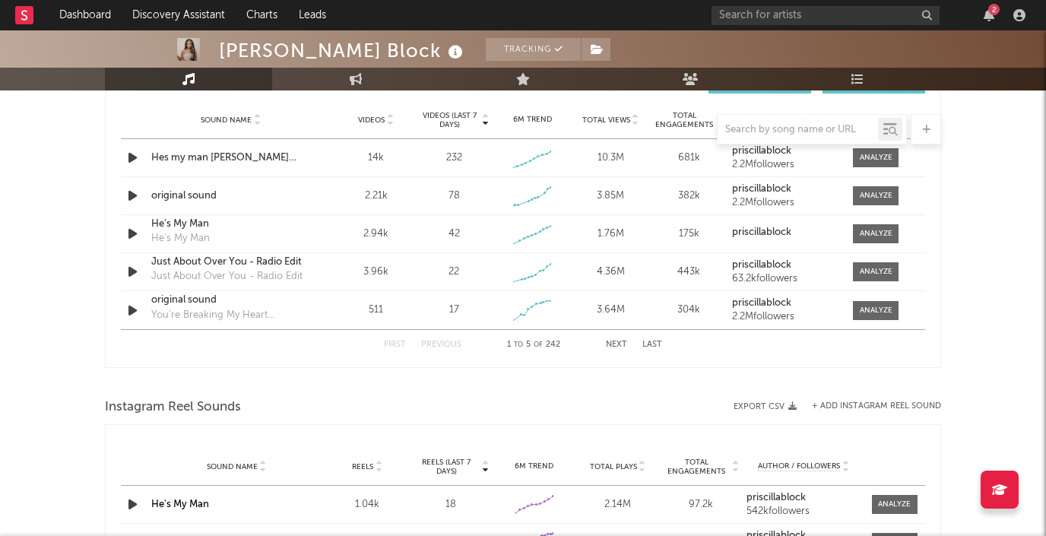
click at [648, 345] on button "Last" at bounding box center [653, 345] width 20 height 8
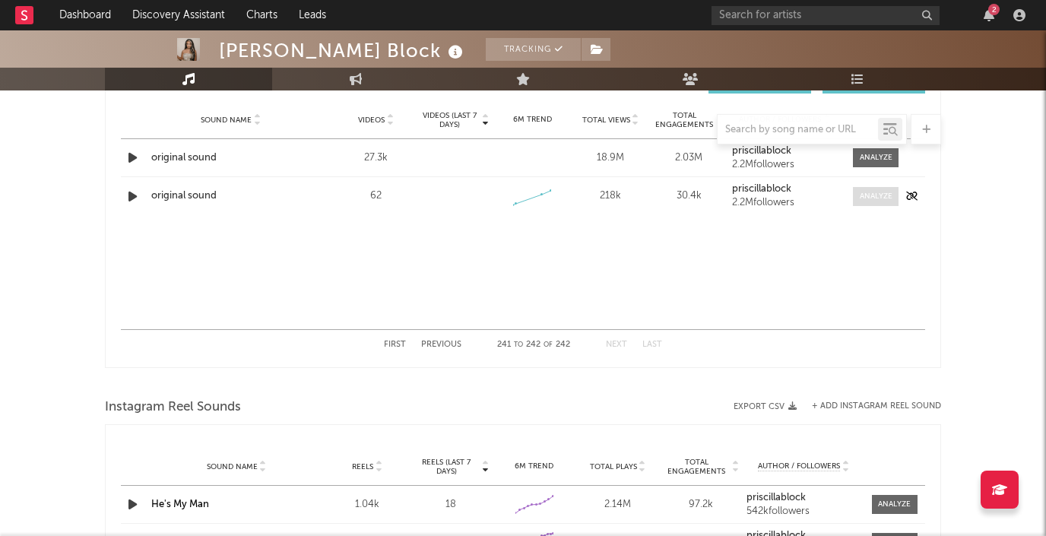
click at [866, 201] on div at bounding box center [876, 196] width 33 height 11
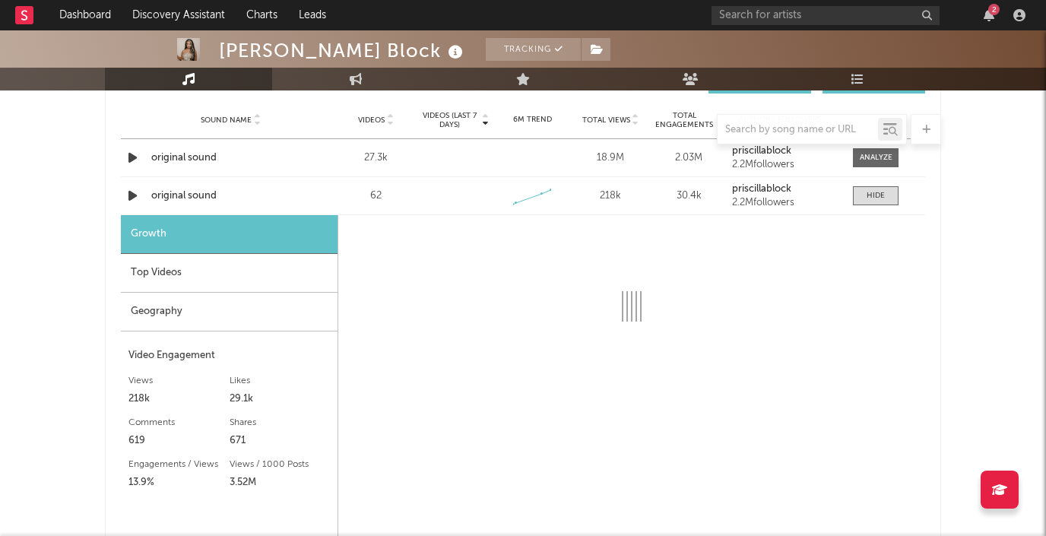
select select "1w"
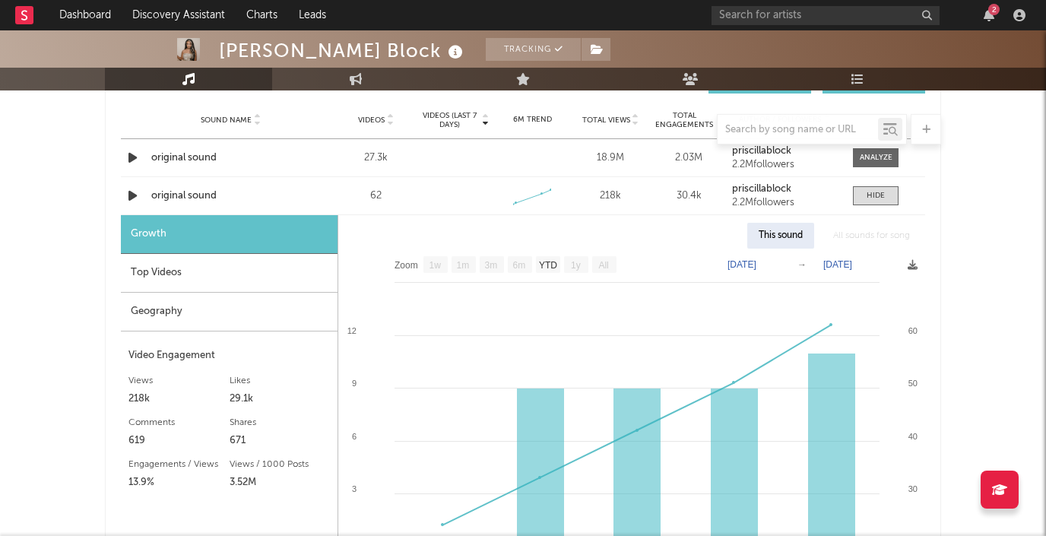
scroll to position [1185, 0]
